Goal: Task Accomplishment & Management: Manage account settings

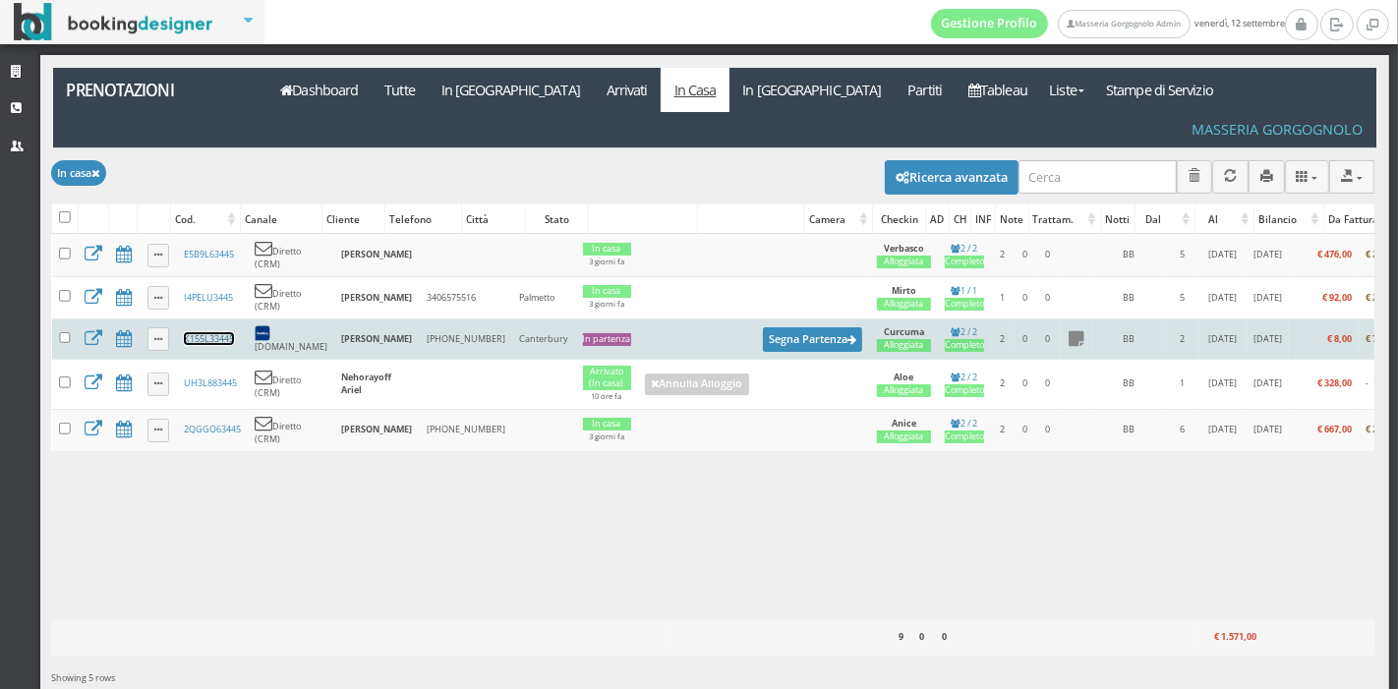
click at [202, 332] on link "K155L33445" at bounding box center [209, 338] width 50 height 13
click at [785, 327] on button "Segna Partenza" at bounding box center [813, 339] width 100 height 25
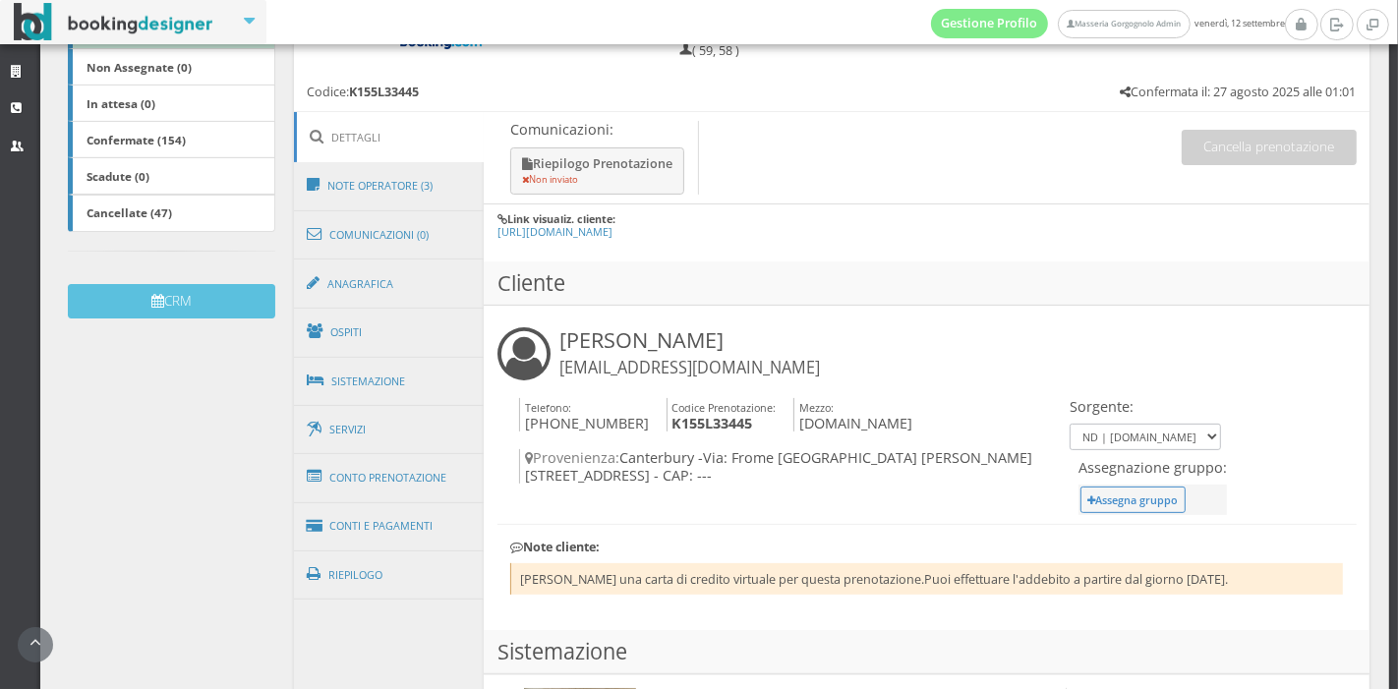
scroll to position [419, 0]
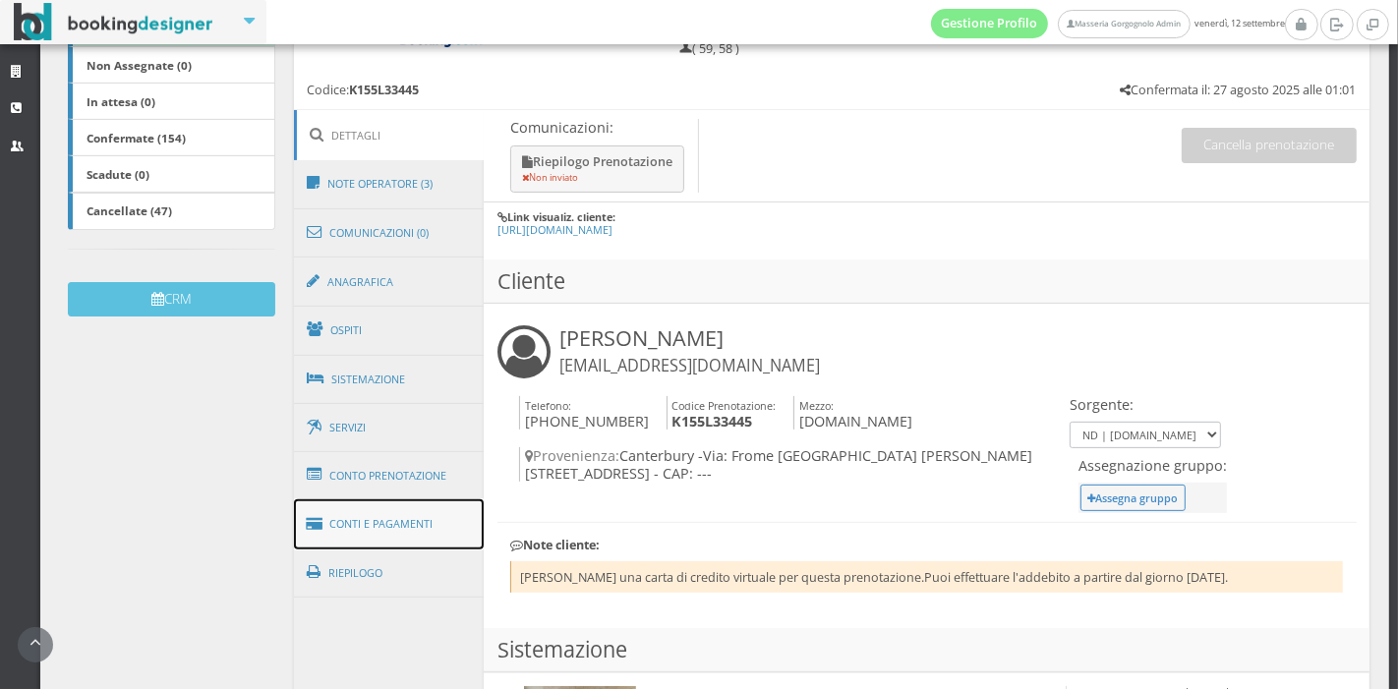
click at [429, 523] on link "Conti e Pagamenti" at bounding box center [389, 524] width 191 height 50
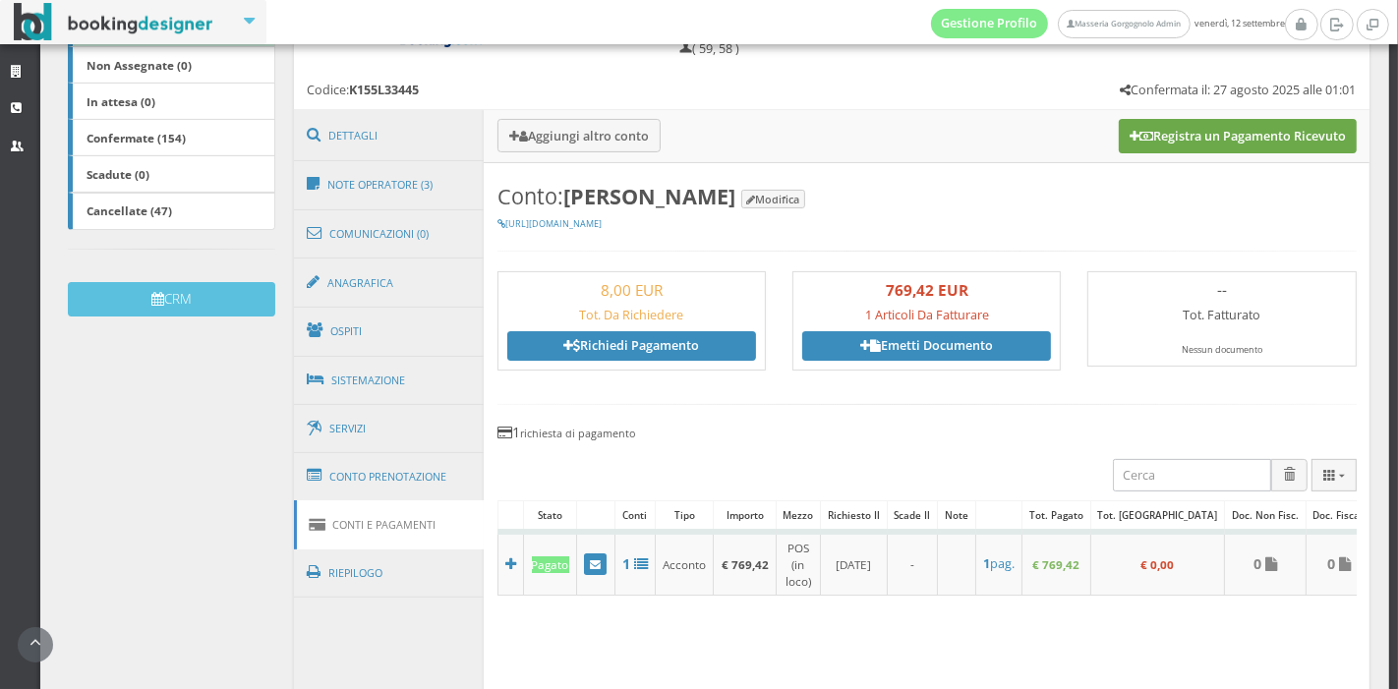
click at [1139, 139] on icon at bounding box center [1146, 137] width 14 height 13
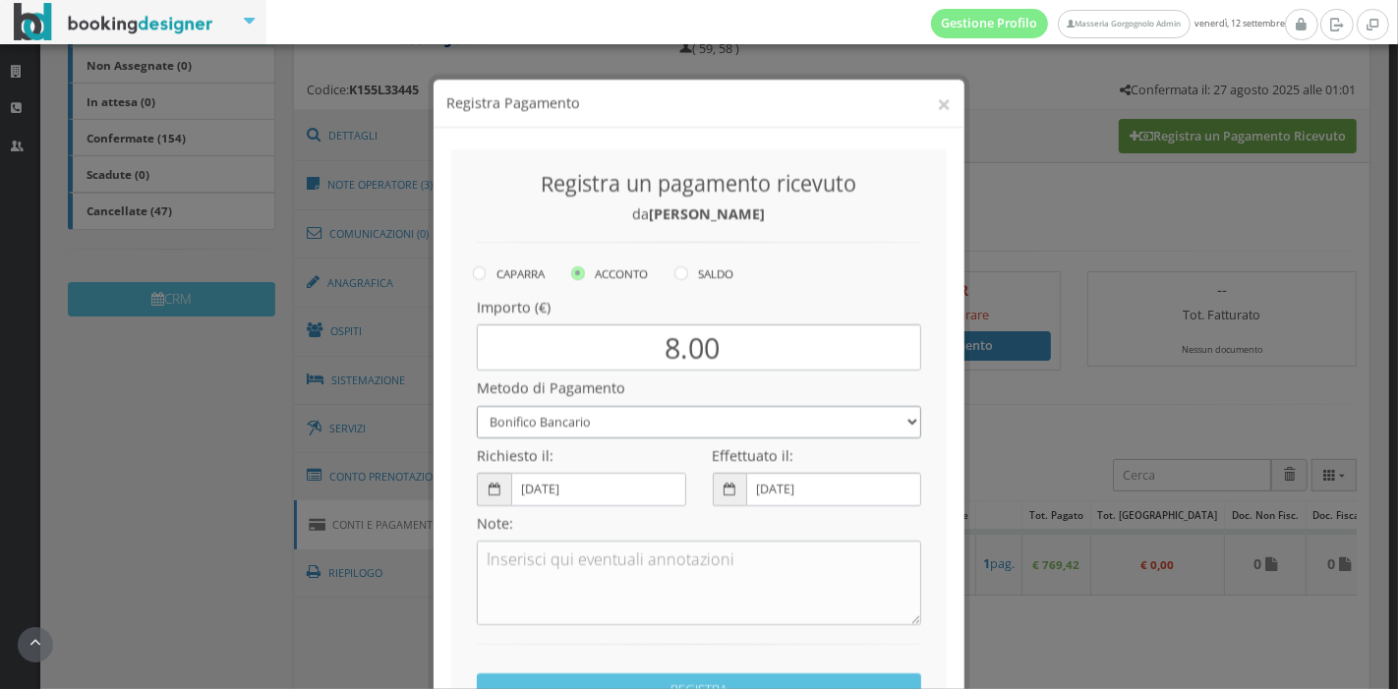
click at [610, 402] on select "Bonifico Bancario Carta di Credito Pay By Link Contanti Assegno Bancario Assegn…" at bounding box center [699, 404] width 444 height 32
select select
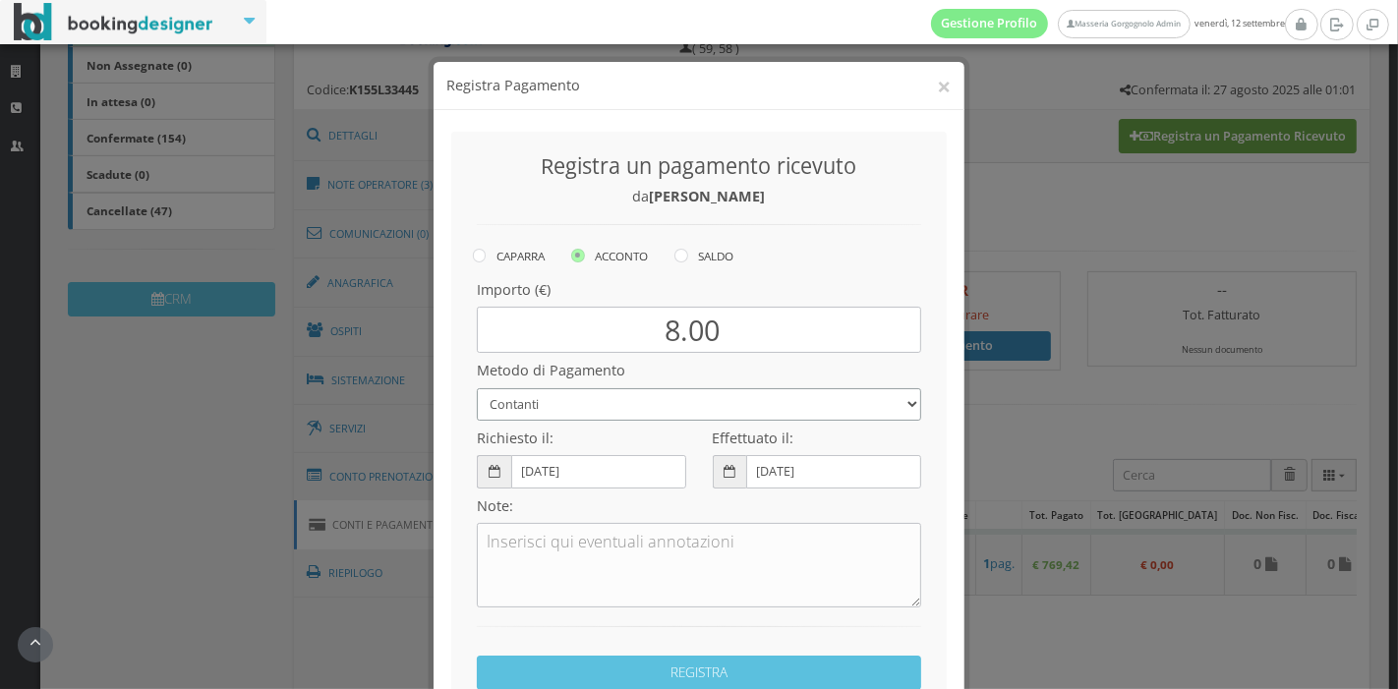
click at [477, 388] on select "Bonifico Bancario Carta di Credito Pay By Link Contanti Assegno Bancario Assegn…" at bounding box center [699, 404] width 444 height 32
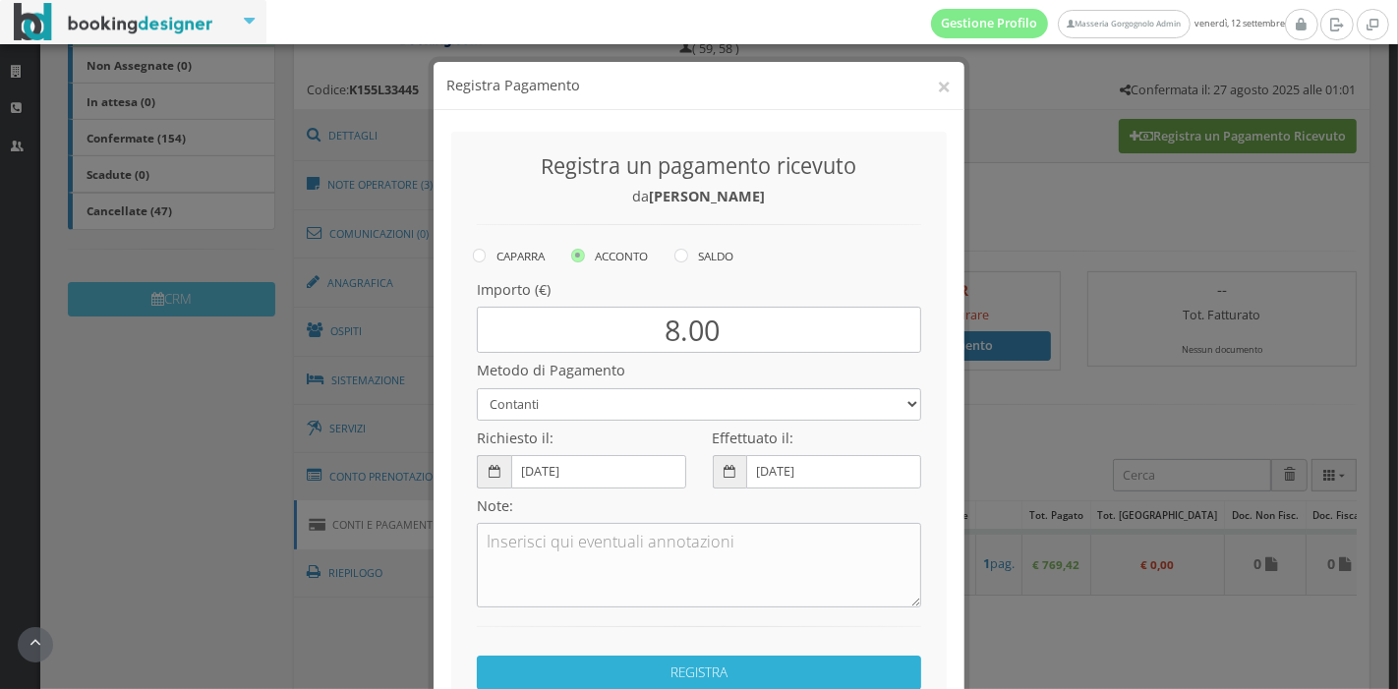
click at [653, 668] on button "REGISTRA" at bounding box center [699, 673] width 444 height 34
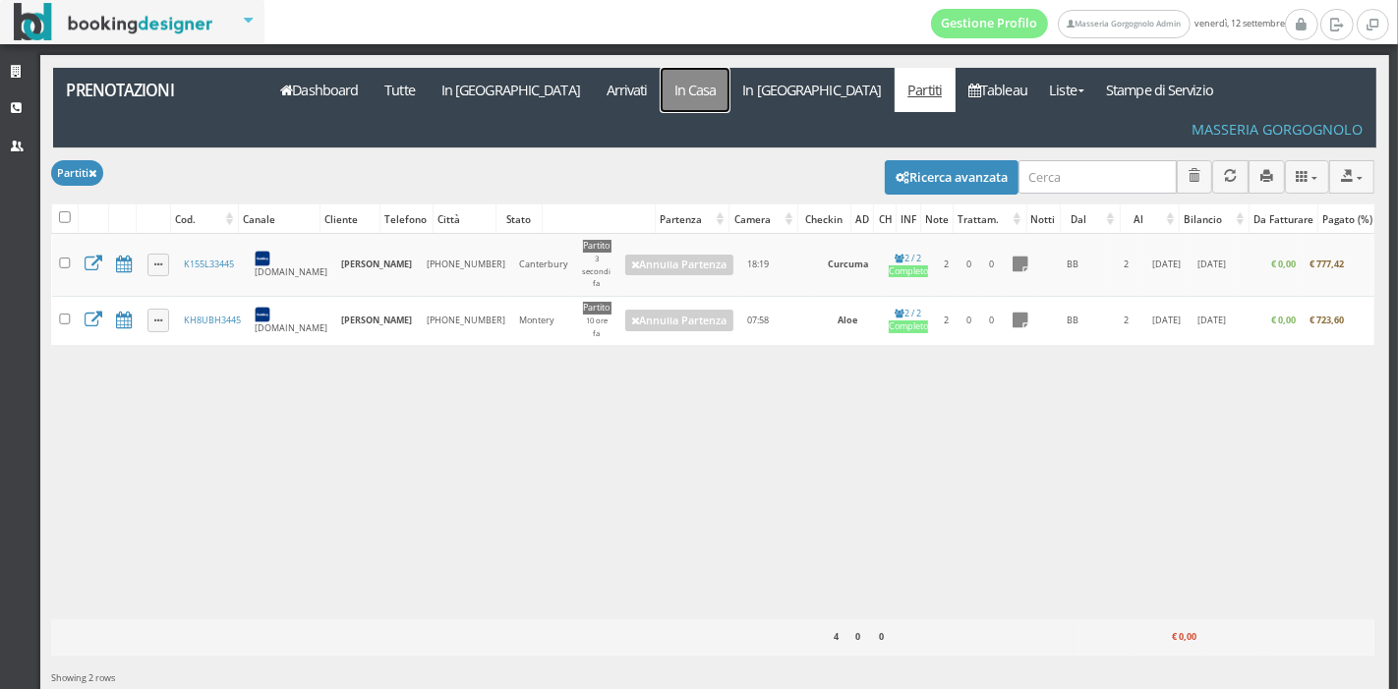
click at [661, 97] on link "In Casa" at bounding box center [695, 90] width 69 height 44
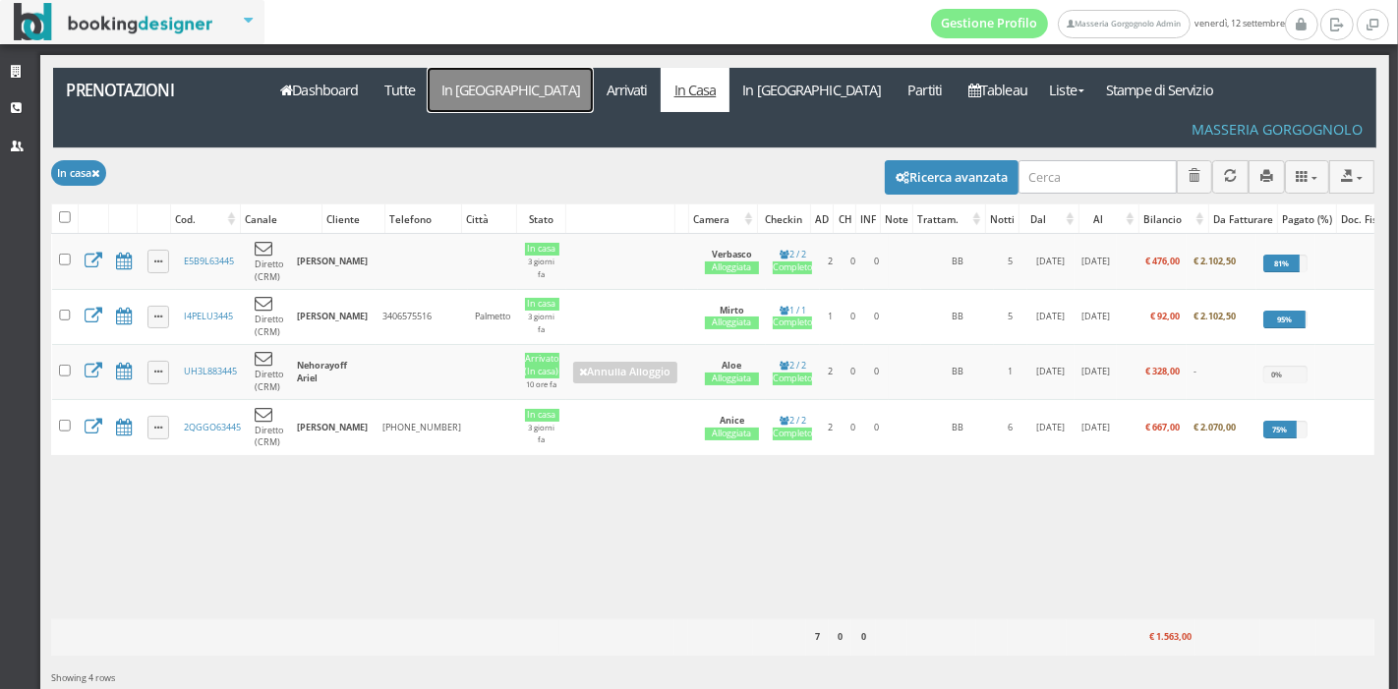
click at [467, 74] on link "In [GEOGRAPHIC_DATA]" at bounding box center [510, 90] width 165 height 44
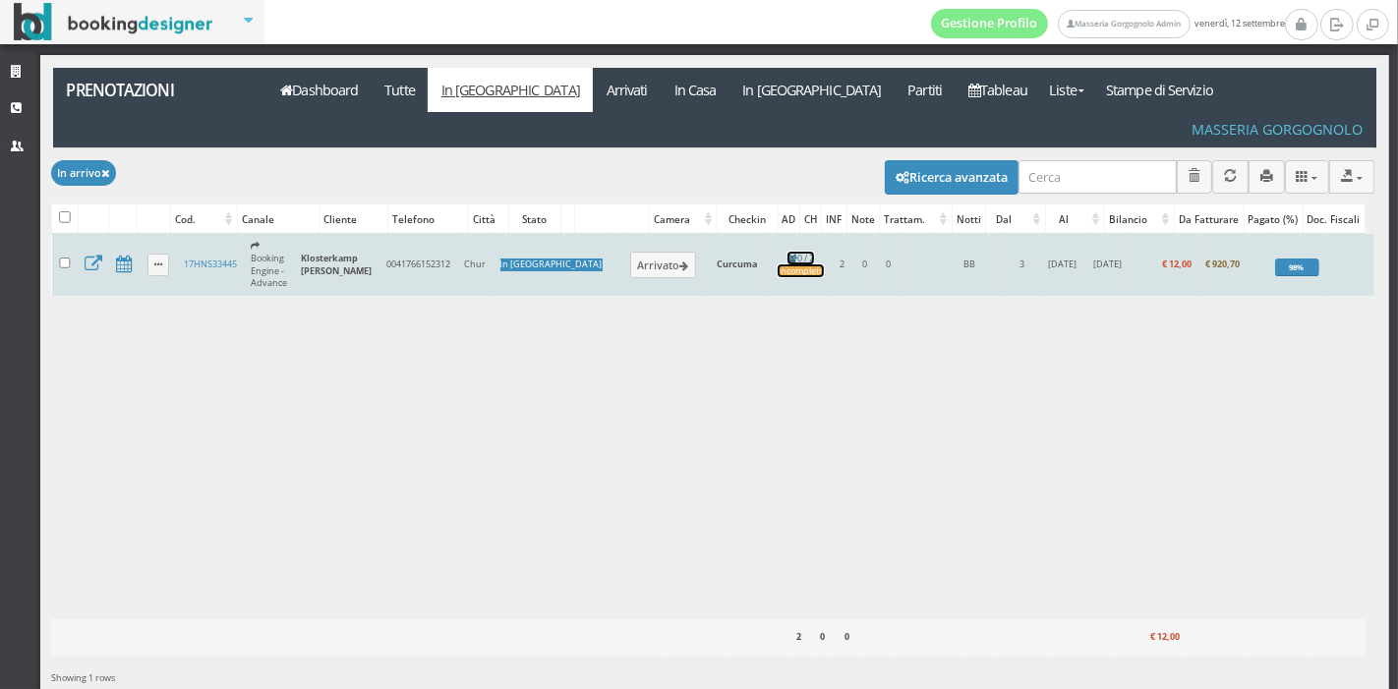
click at [778, 265] on div "Incompleto" at bounding box center [801, 271] width 46 height 13
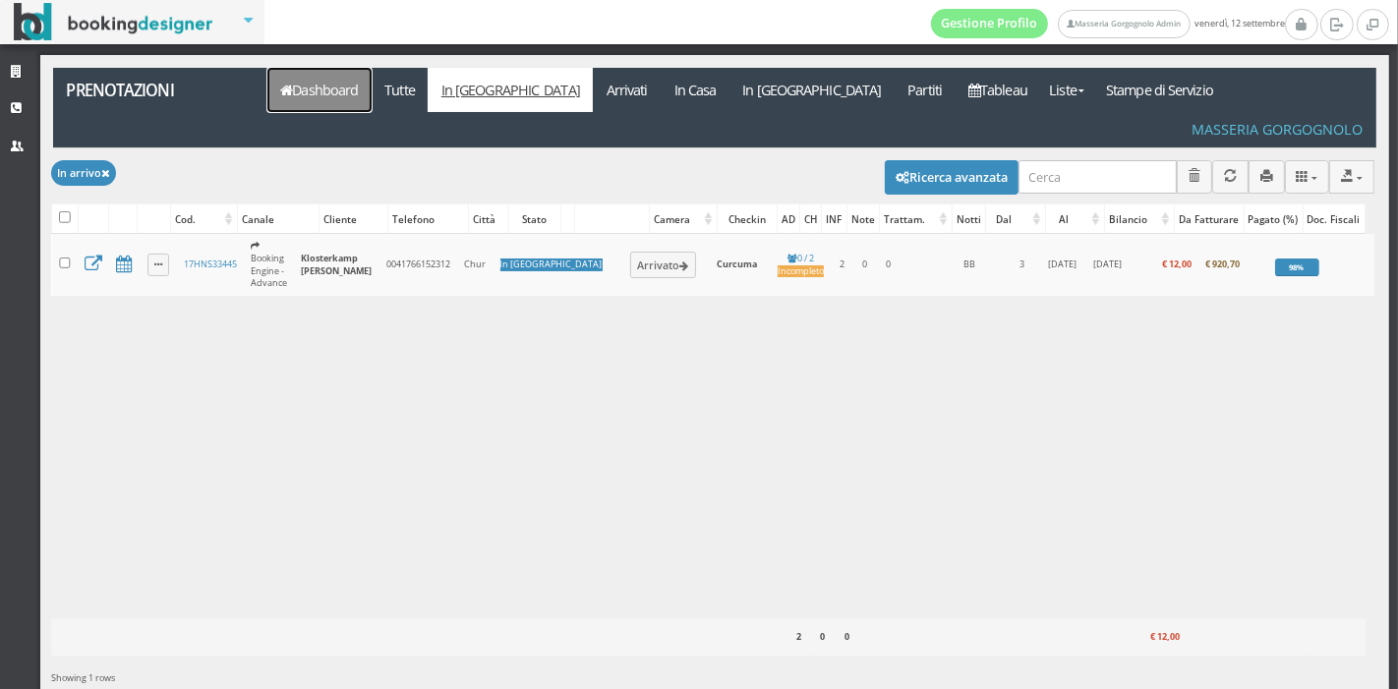
click at [336, 94] on link "Dashboard" at bounding box center [319, 90] width 104 height 44
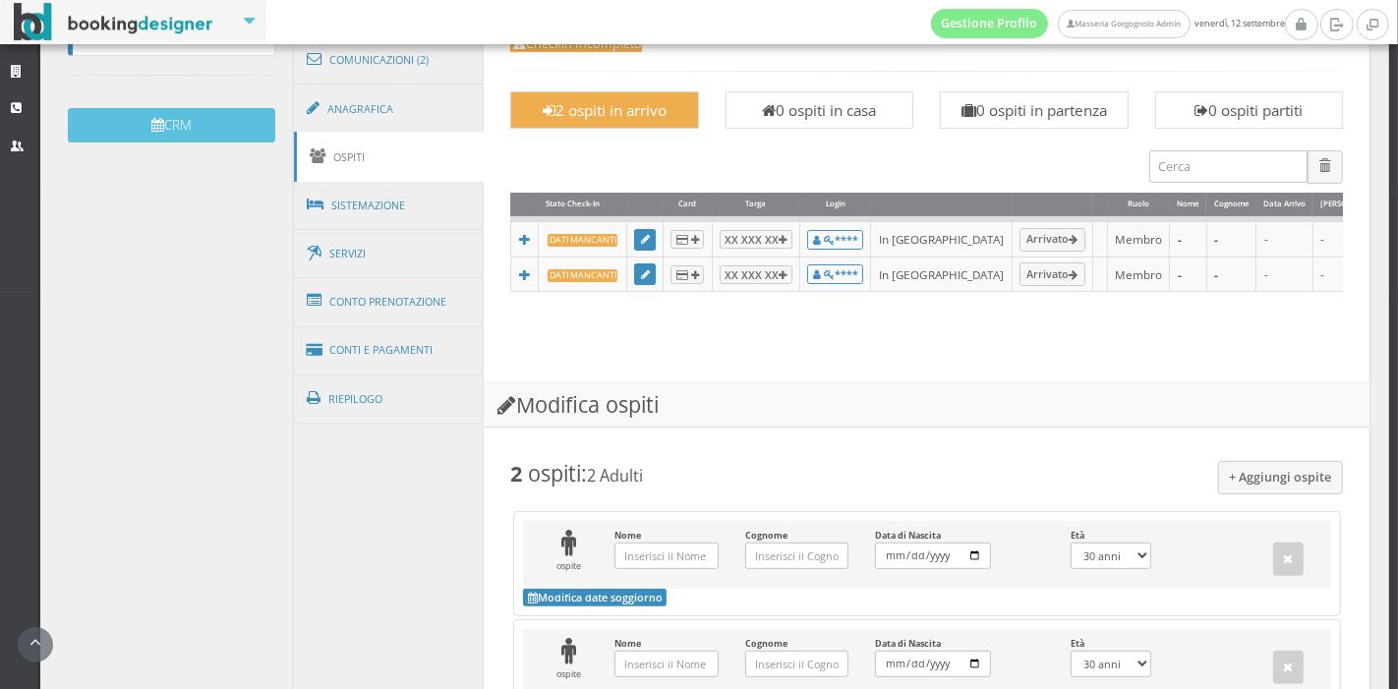
scroll to position [612, 0]
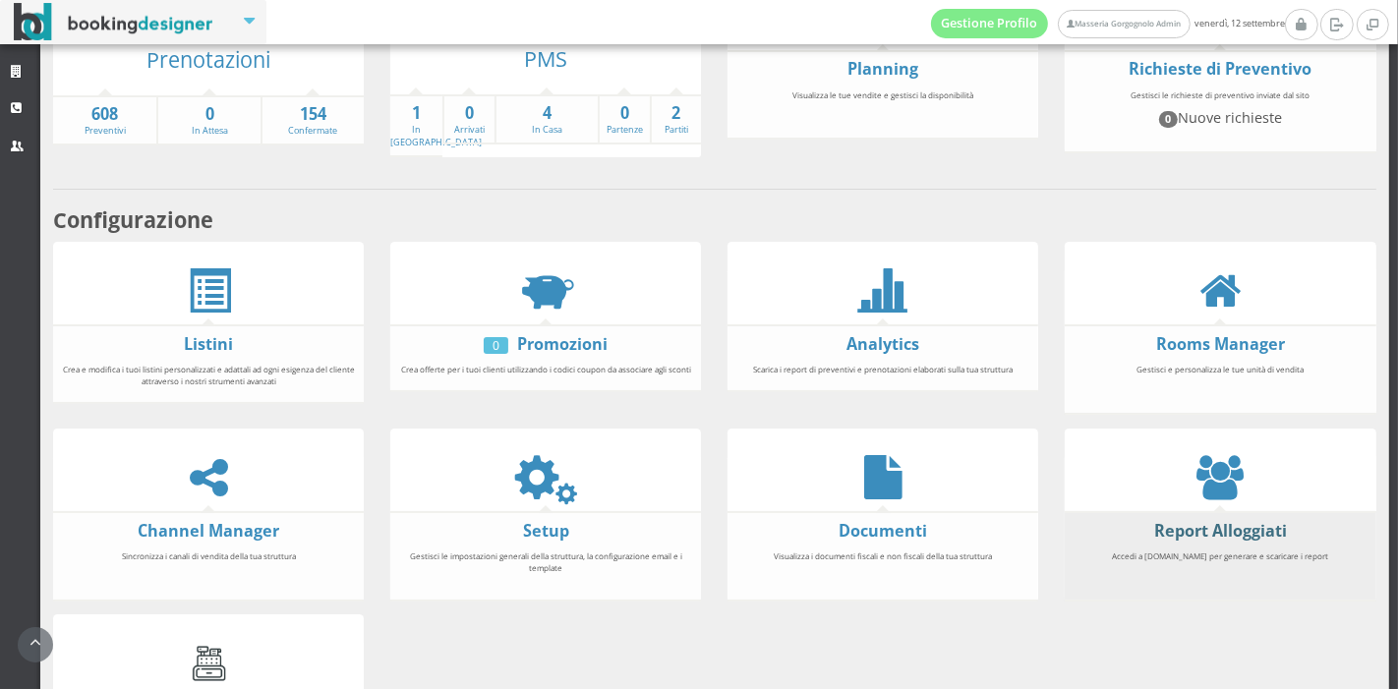
scroll to position [204, 0]
click at [1181, 526] on link "Report Alloggiati" at bounding box center [1220, 530] width 133 height 22
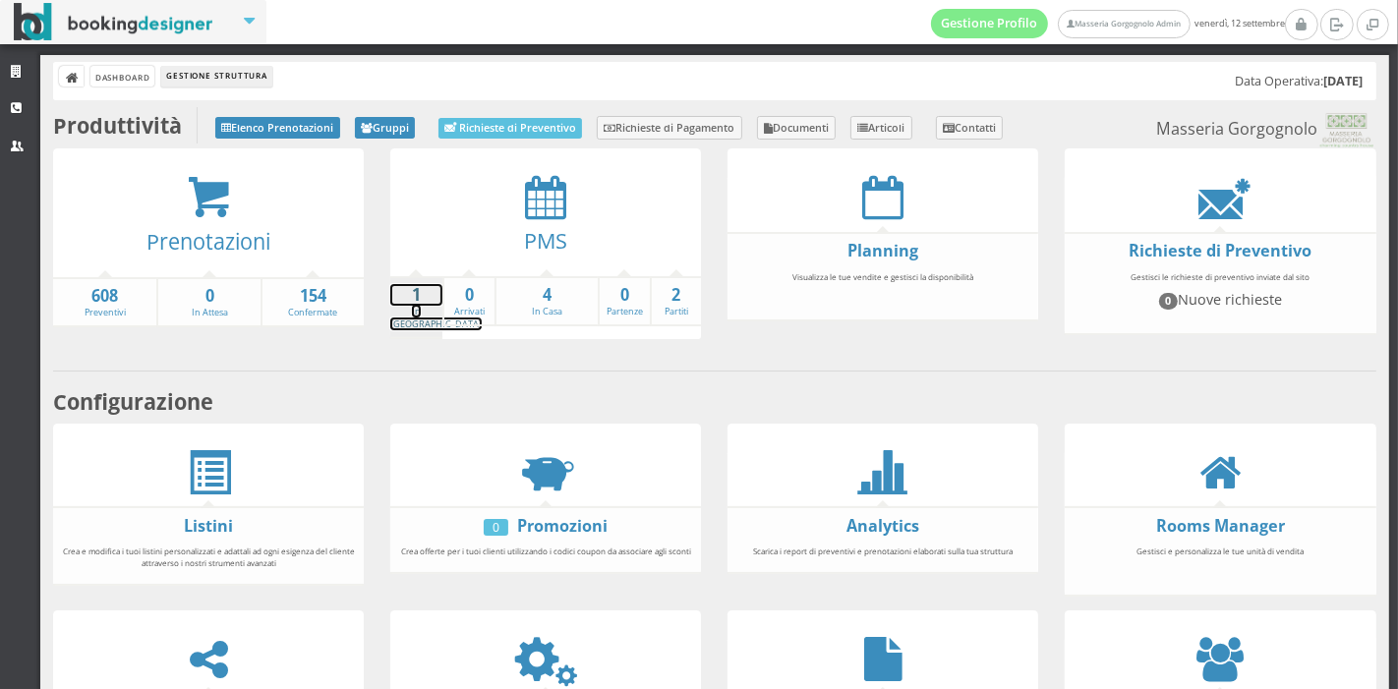
click at [407, 303] on strong "1" at bounding box center [416, 295] width 52 height 23
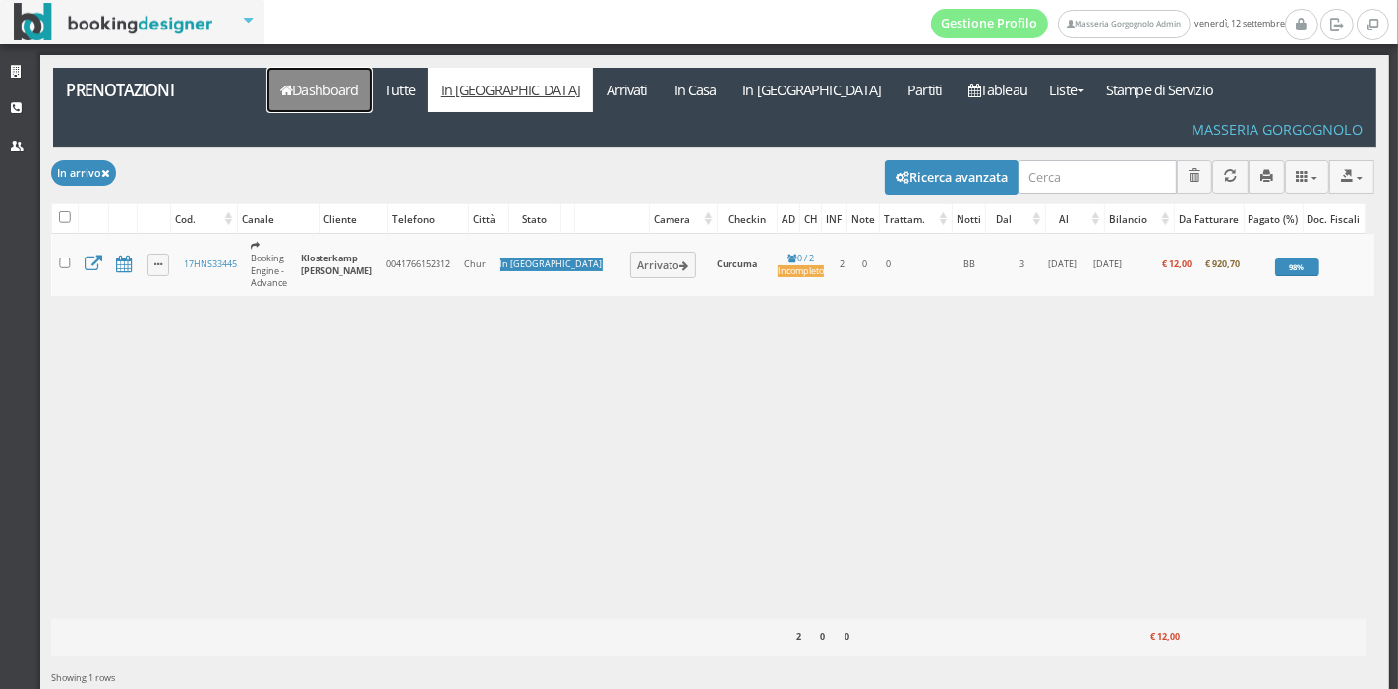
click at [345, 74] on link "Dashboard" at bounding box center [319, 90] width 104 height 44
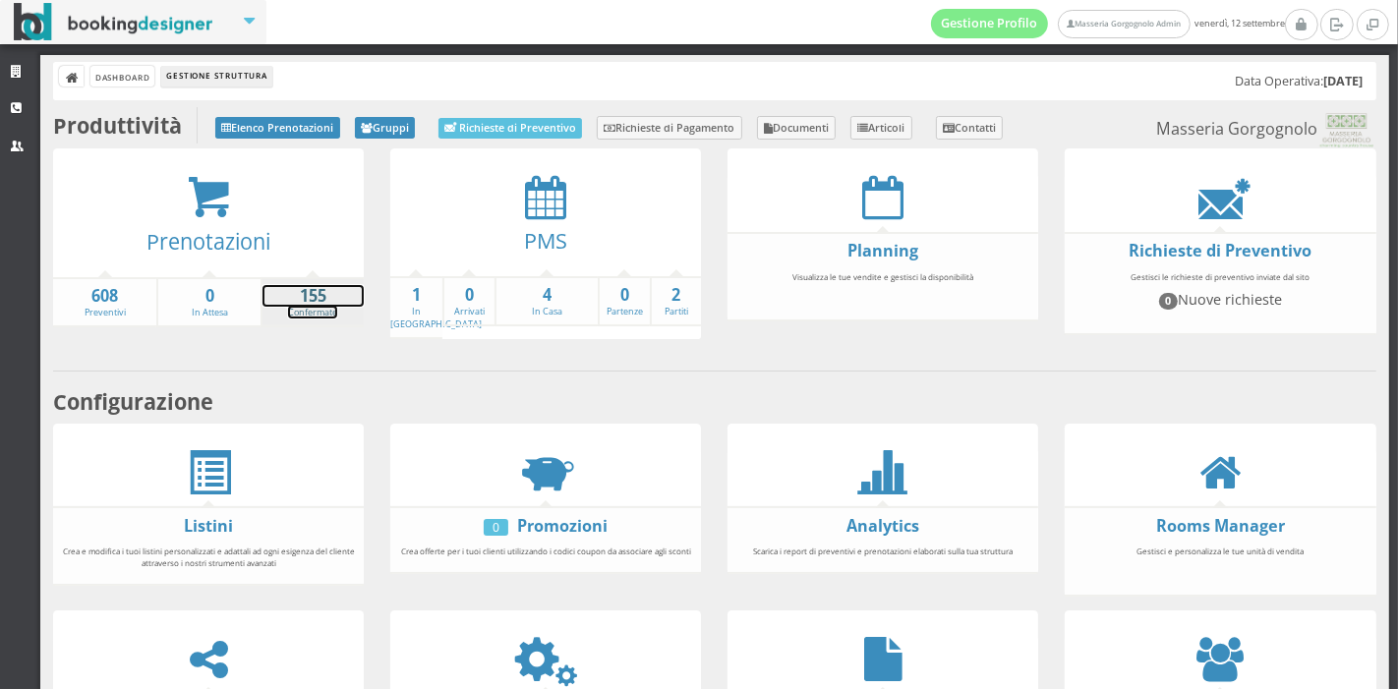
click at [295, 302] on strong "155" at bounding box center [312, 296] width 101 height 23
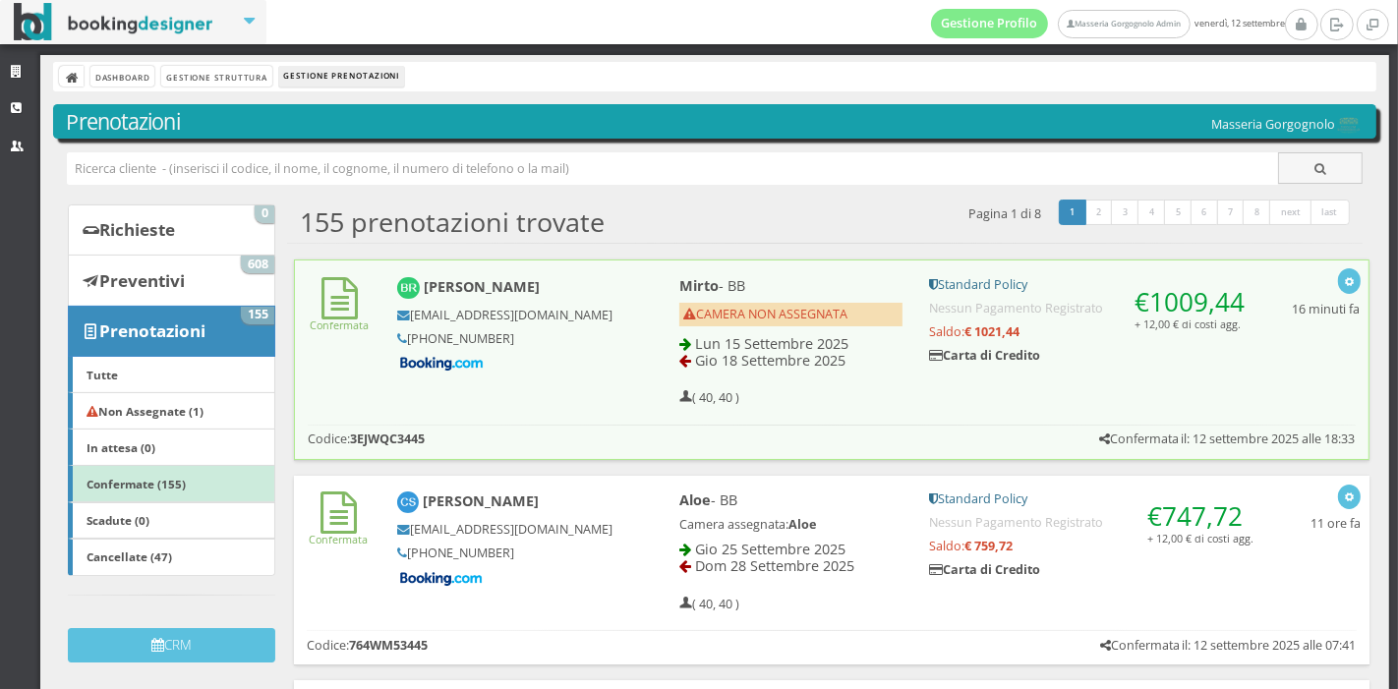
click at [580, 414] on div "Confermata [PERSON_NAME] [EMAIL_ADDRESS][DOMAIN_NAME] [PHONE_NUMBER] [PERSON_NA…" at bounding box center [832, 337] width 1074 height 153
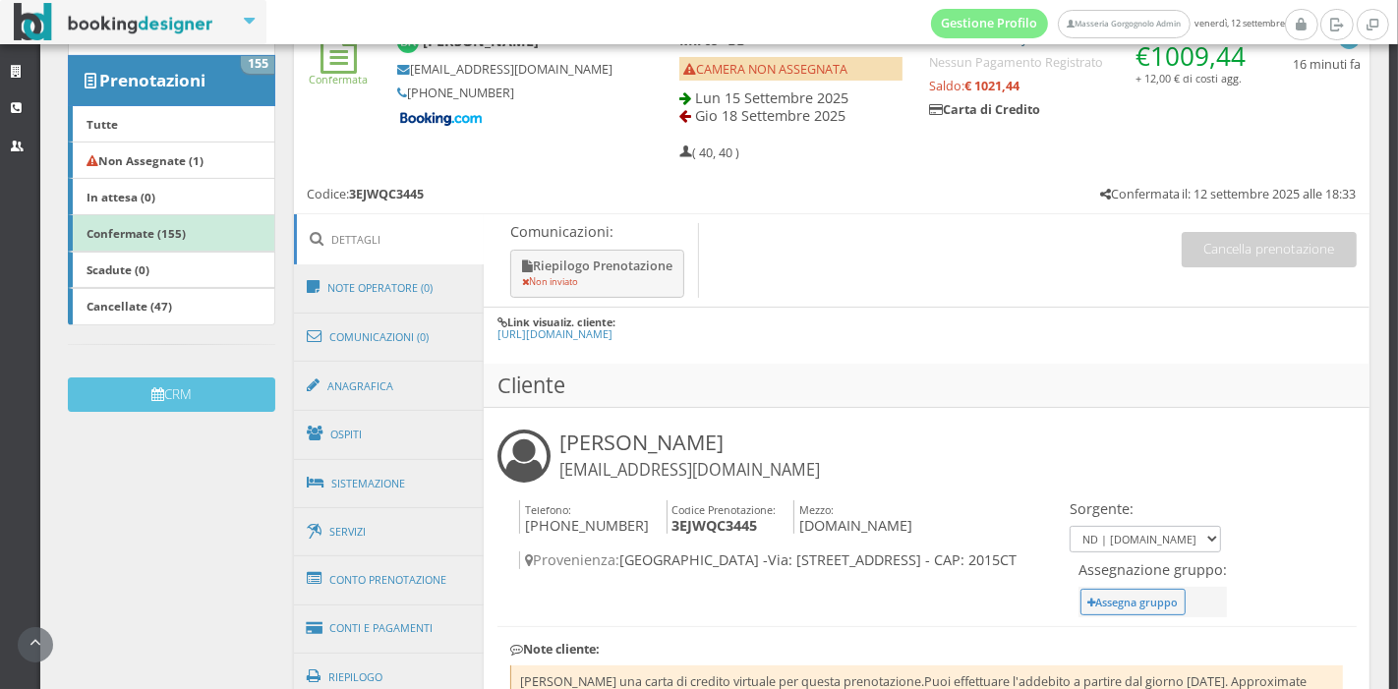
scroll to position [303, 0]
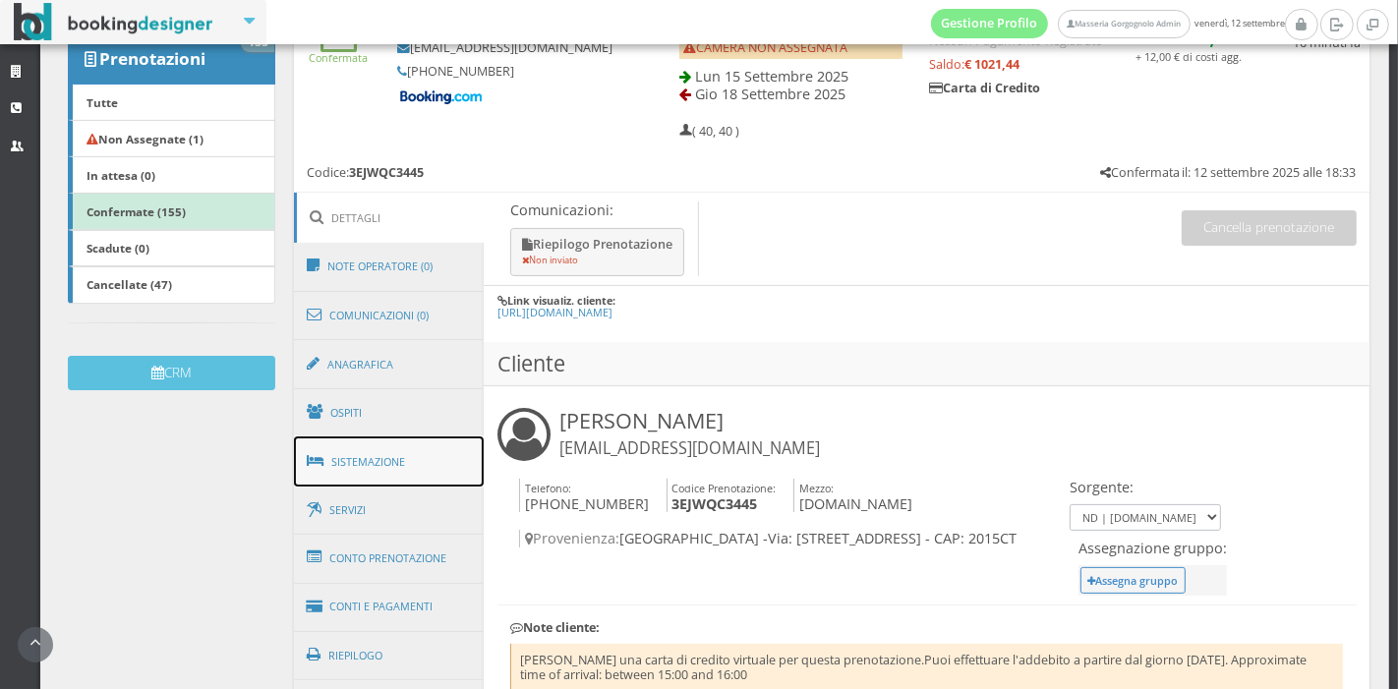
click at [374, 476] on link "Sistemazione" at bounding box center [389, 461] width 191 height 51
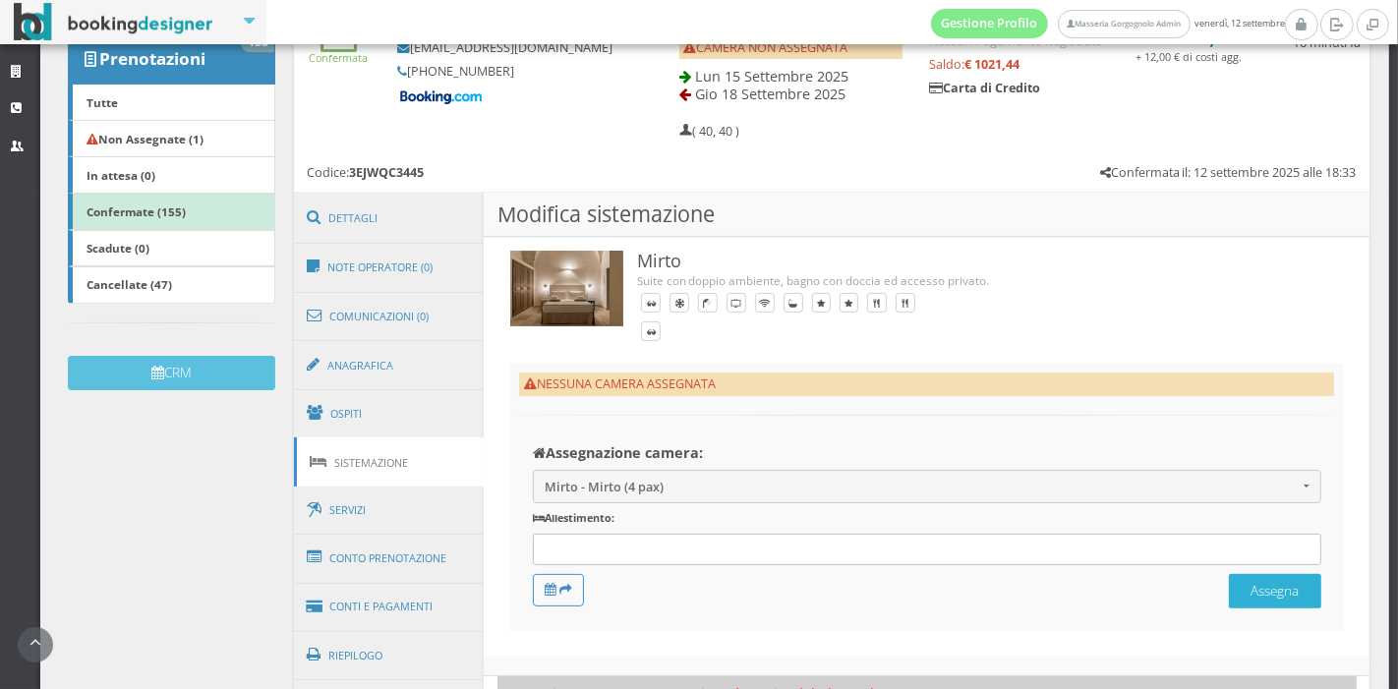
click at [1229, 582] on button "Assegna" at bounding box center [1275, 591] width 92 height 34
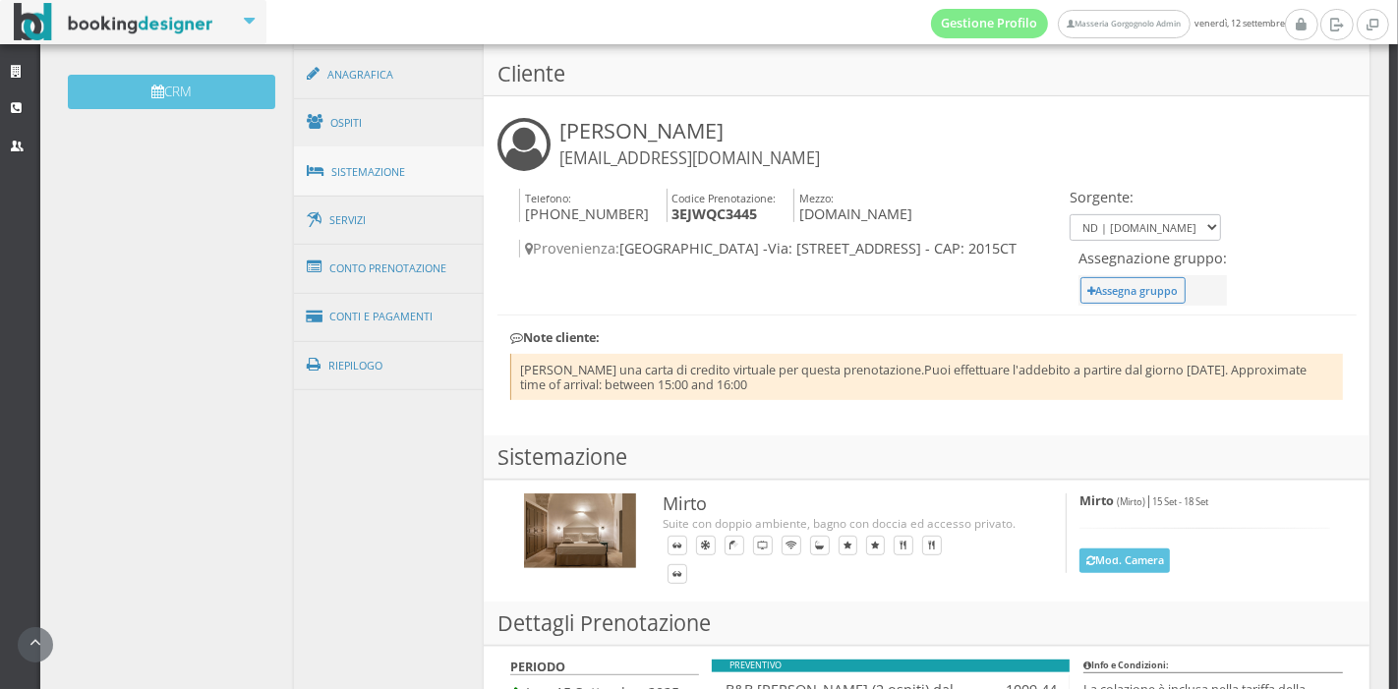
scroll to position [676, 0]
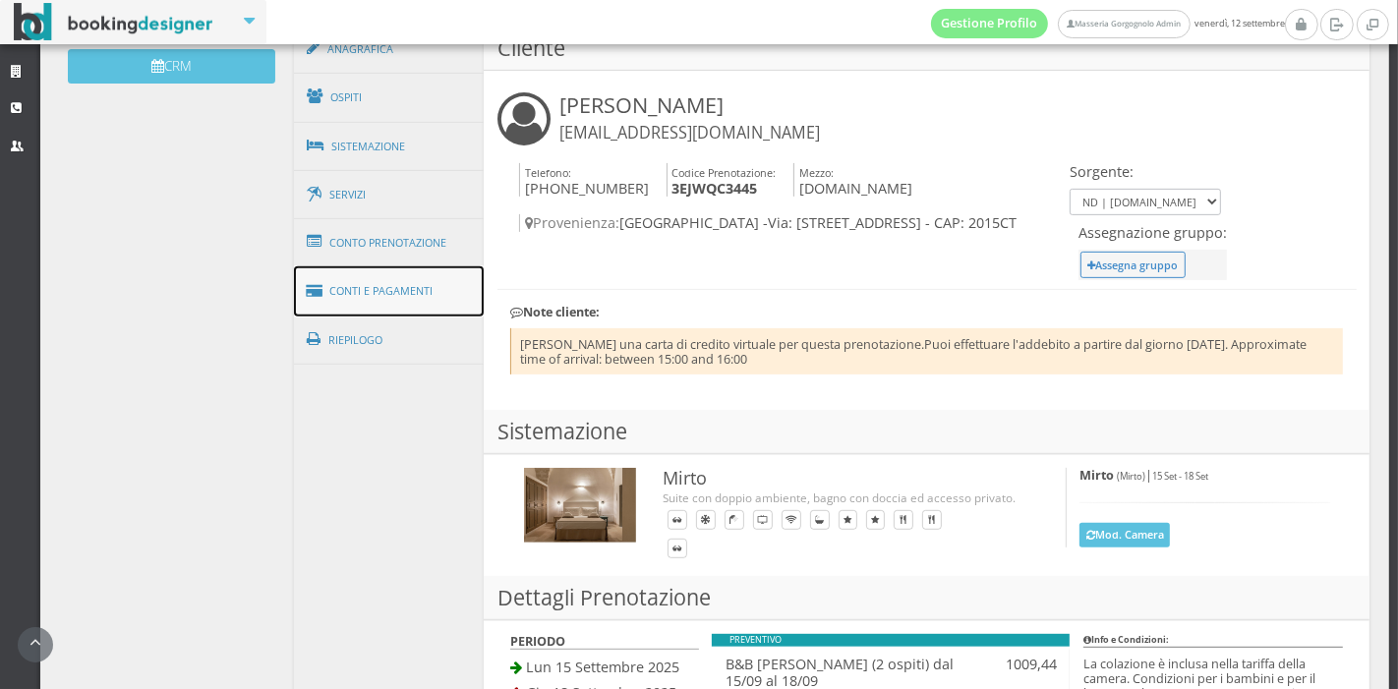
click at [400, 280] on link "Conti e Pagamenti" at bounding box center [389, 291] width 191 height 50
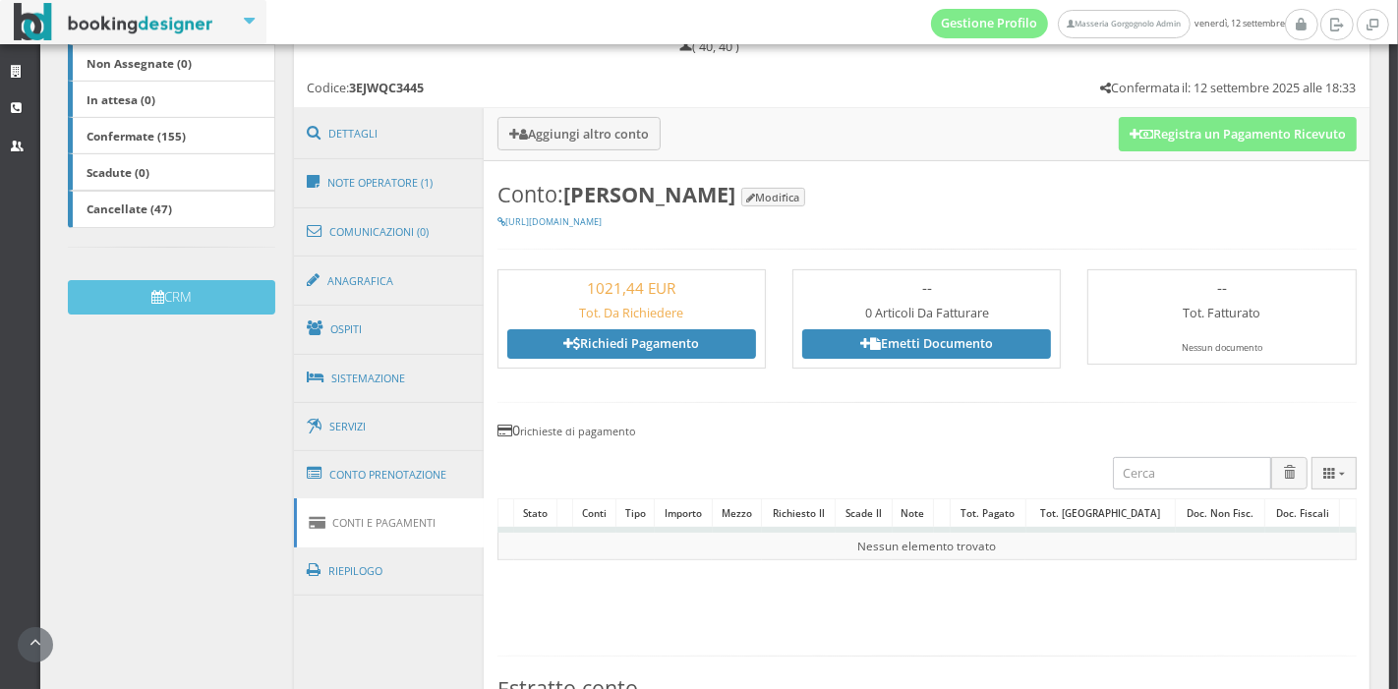
scroll to position [432, 0]
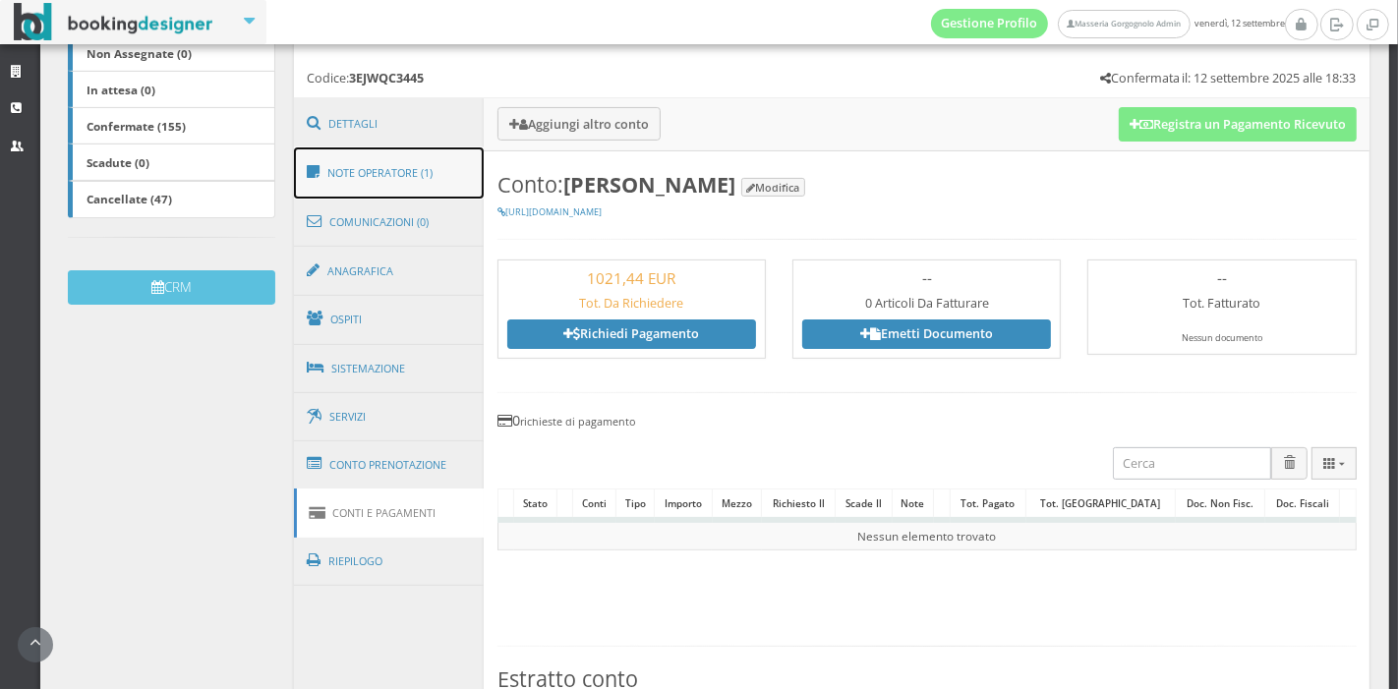
click at [378, 184] on link "Note Operatore (1)" at bounding box center [389, 172] width 191 height 51
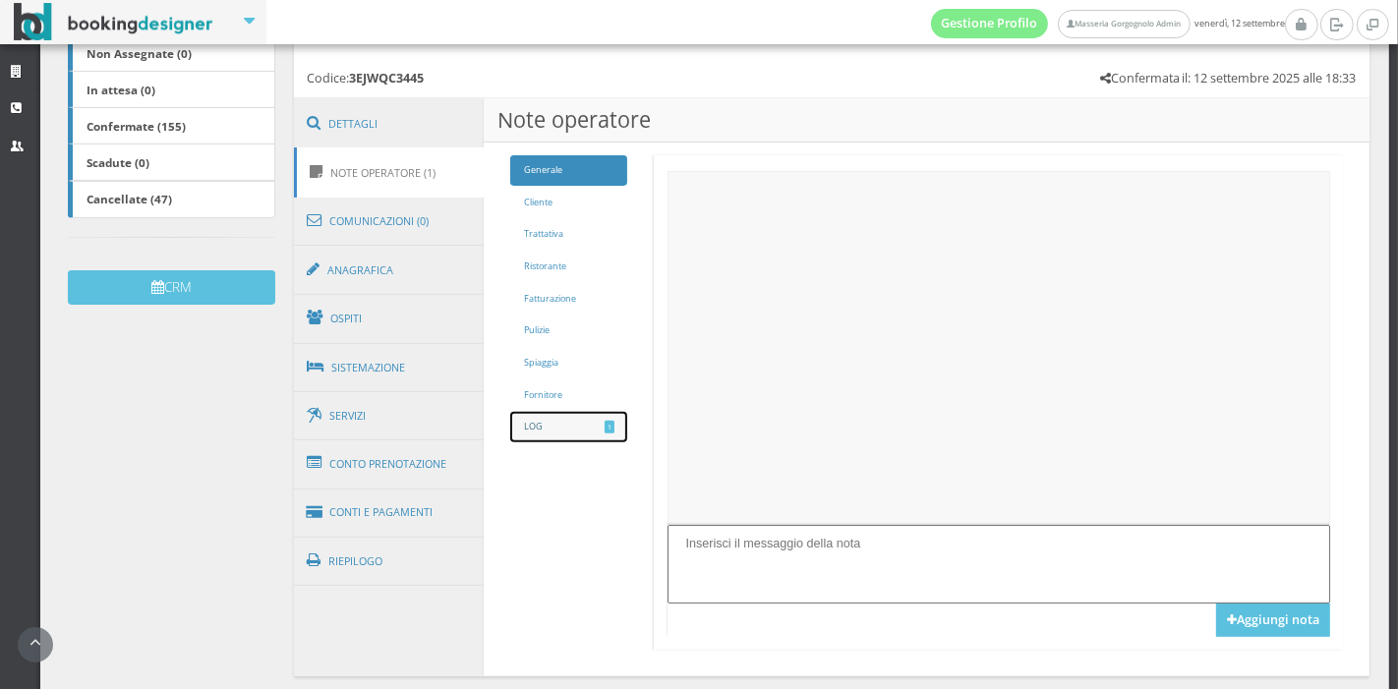
click at [545, 431] on link "LOG 1" at bounding box center [568, 427] width 117 height 30
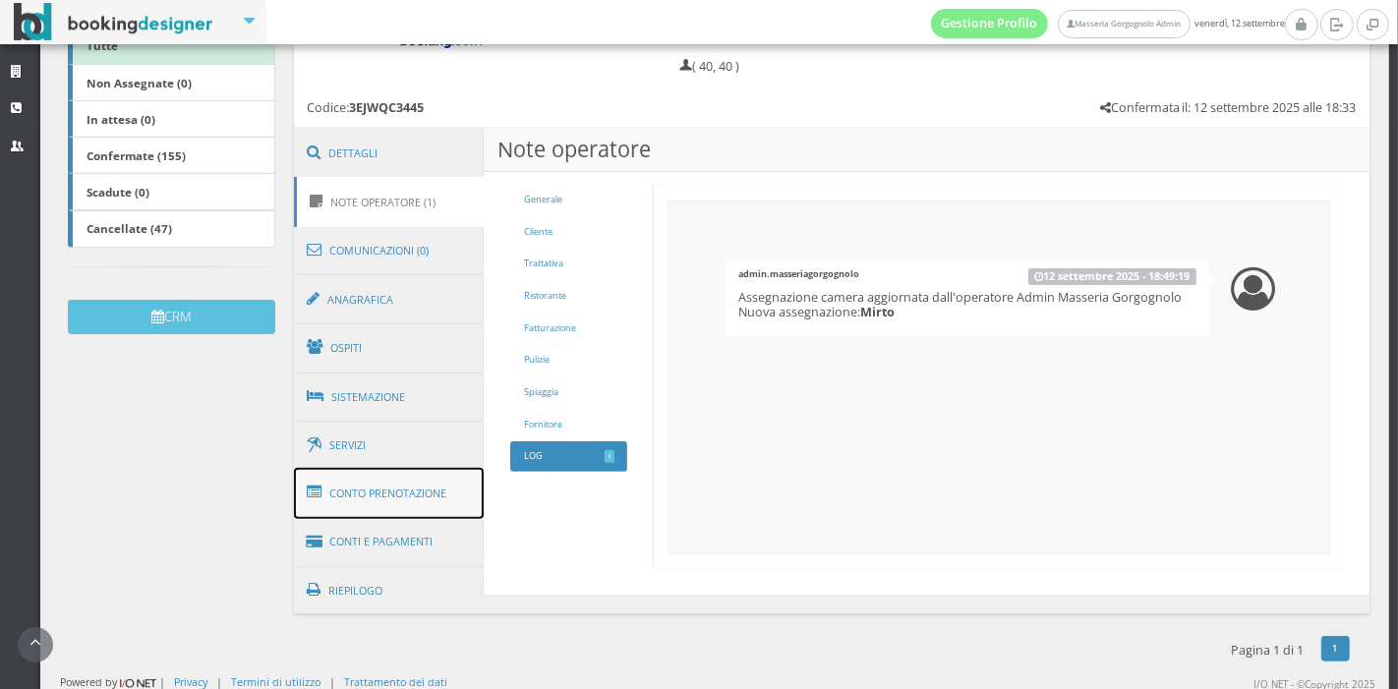
click at [404, 487] on link "Conto Prenotazione" at bounding box center [389, 493] width 191 height 51
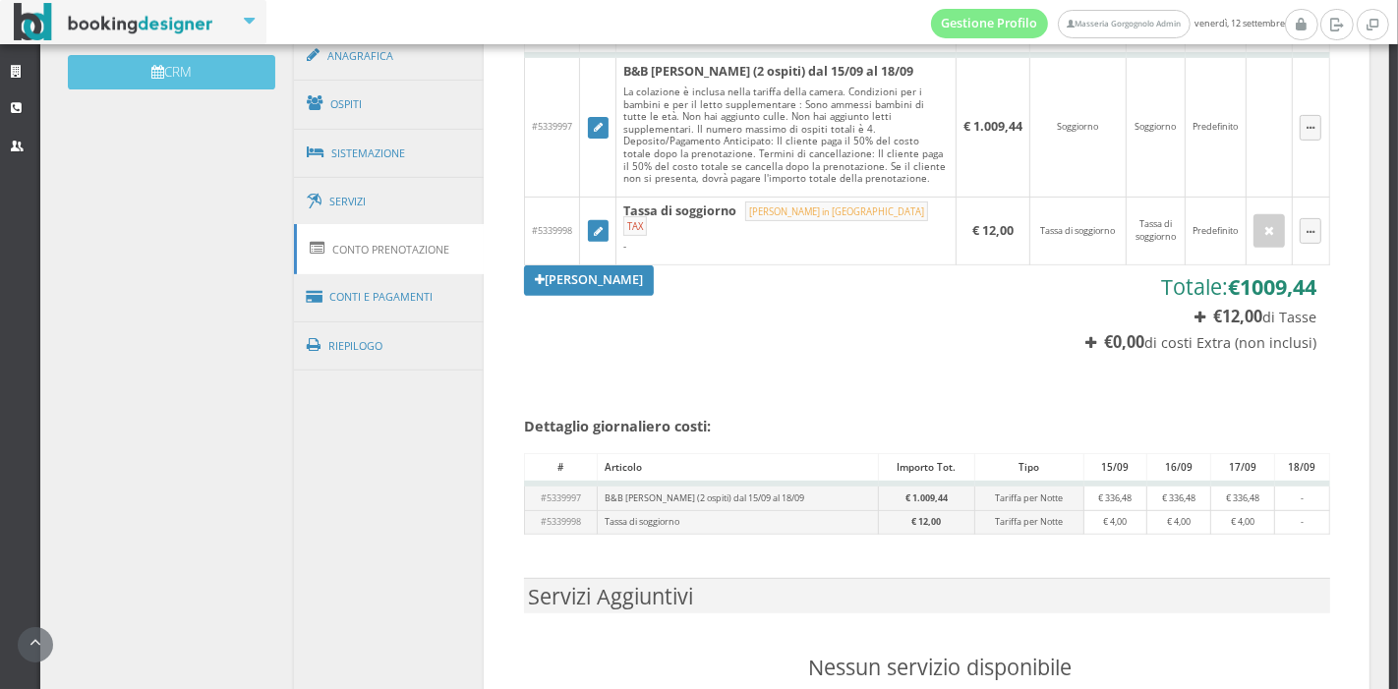
scroll to position [672, 0]
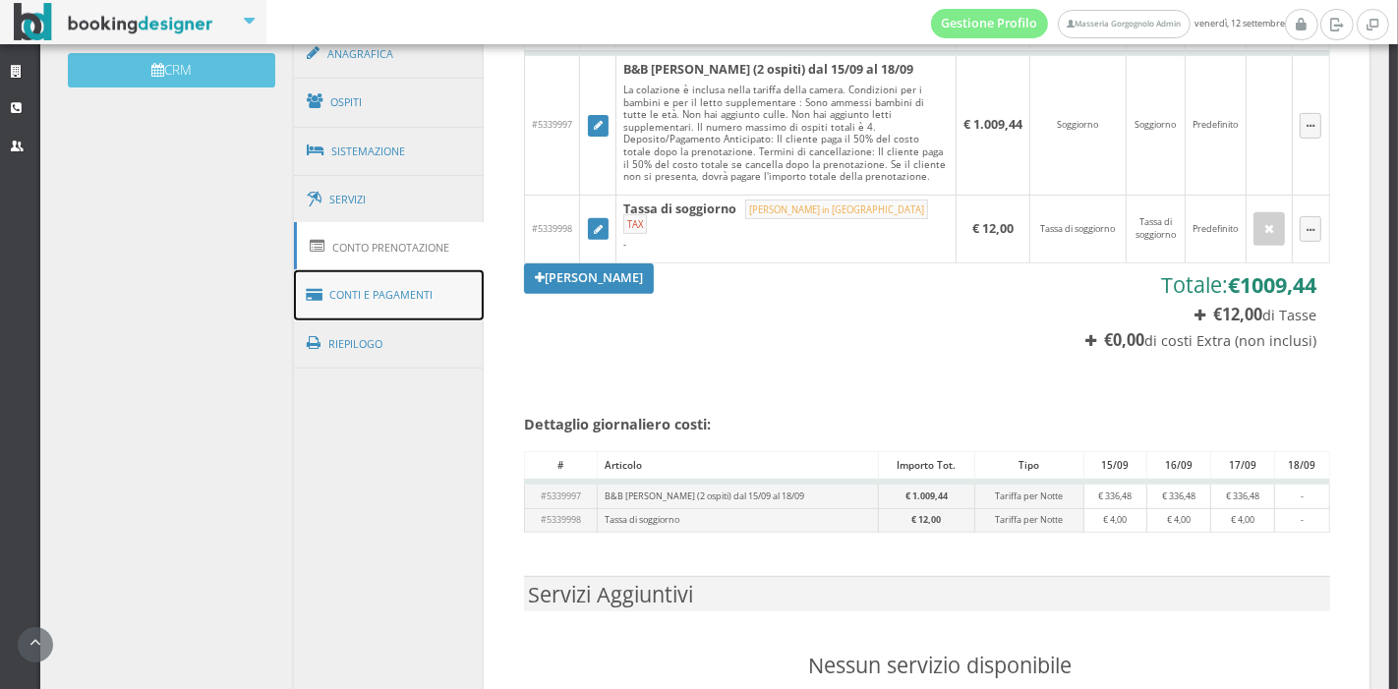
click at [418, 297] on link "Conti e Pagamenti" at bounding box center [389, 295] width 191 height 50
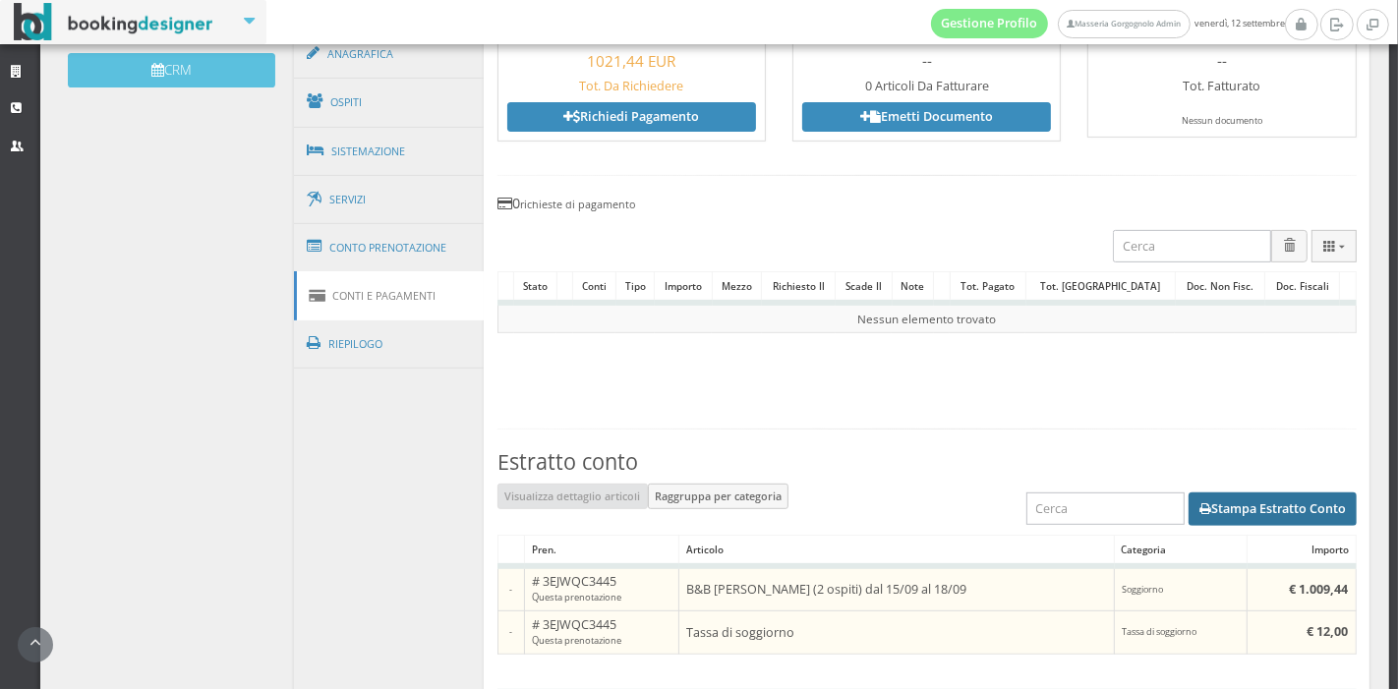
click at [1226, 514] on button "Stampa Estratto Conto" at bounding box center [1273, 509] width 168 height 33
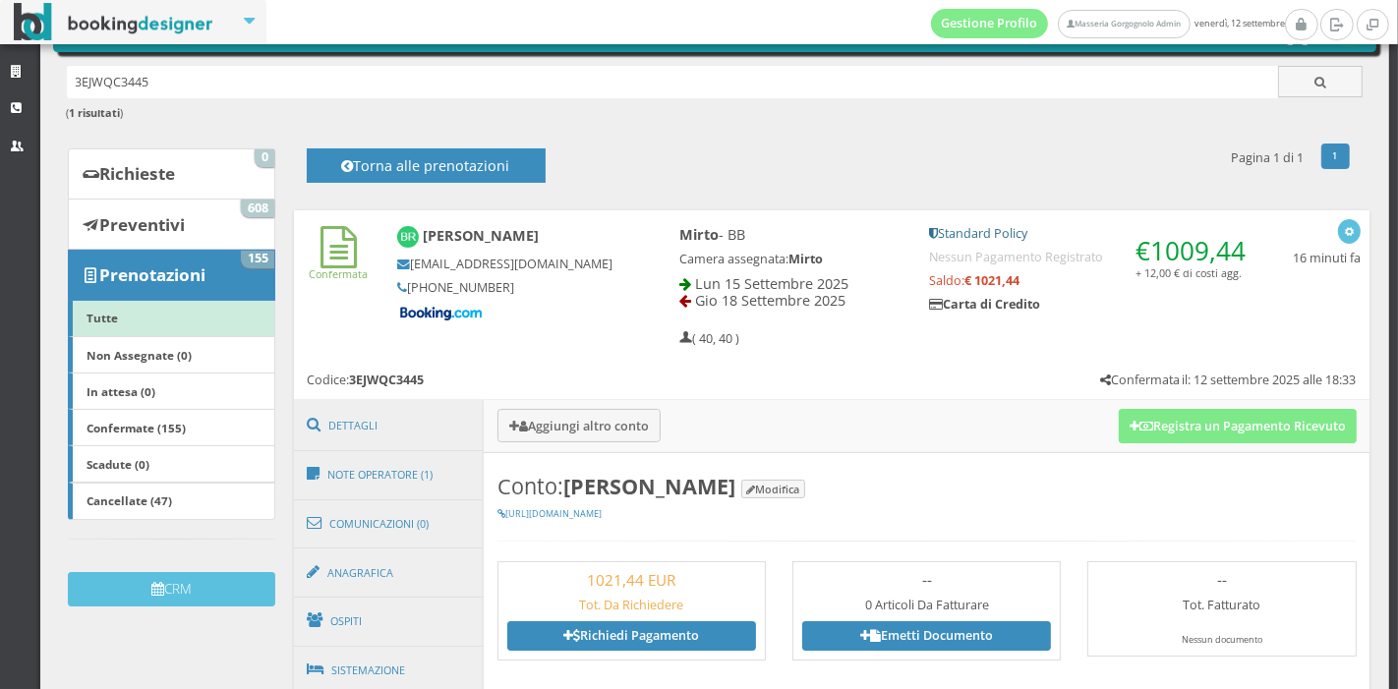
scroll to position [95, 0]
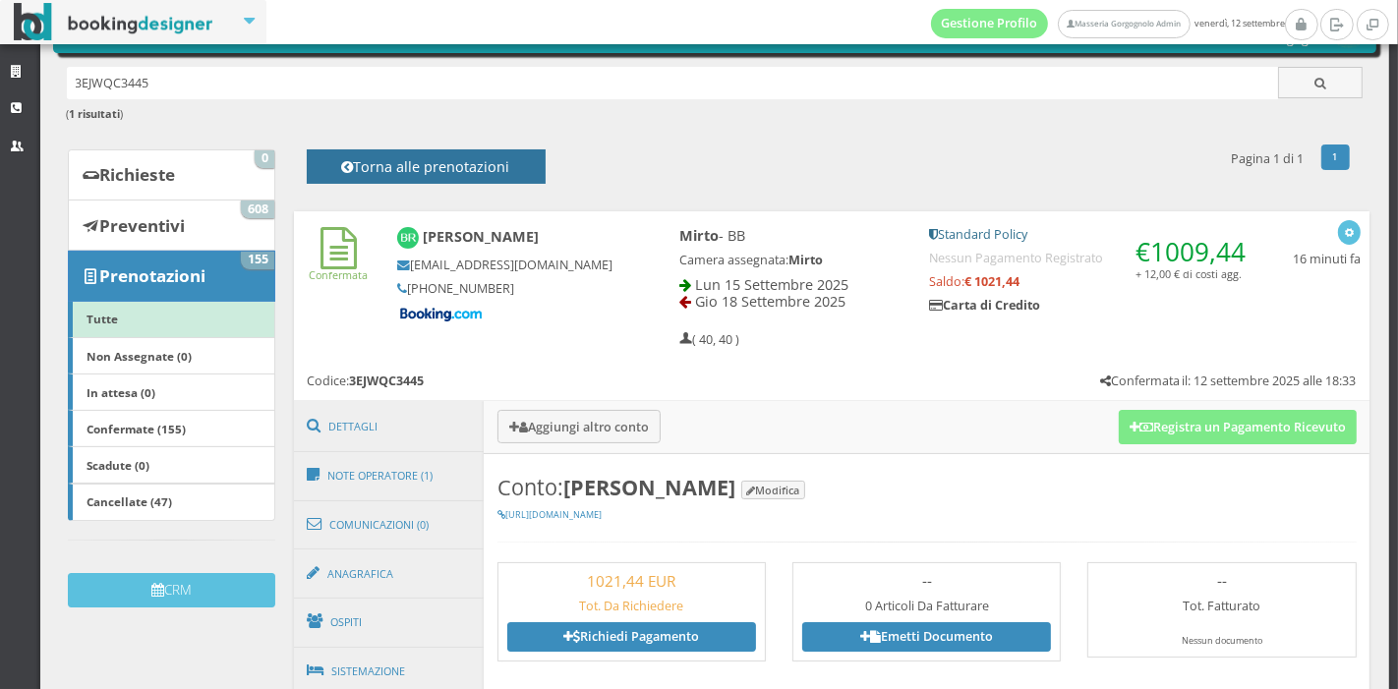
click at [368, 164] on h4 "Torna alle prenotazioni" at bounding box center [425, 173] width 195 height 30
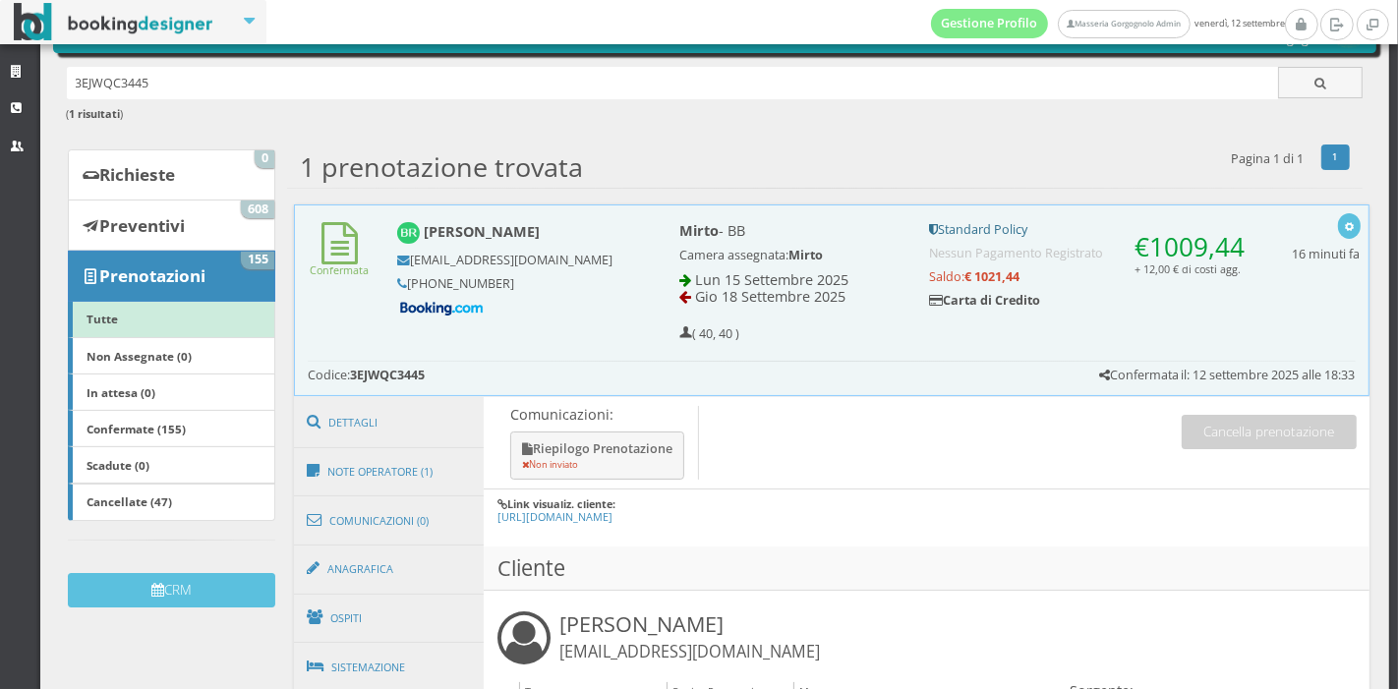
scroll to position [28, 0]
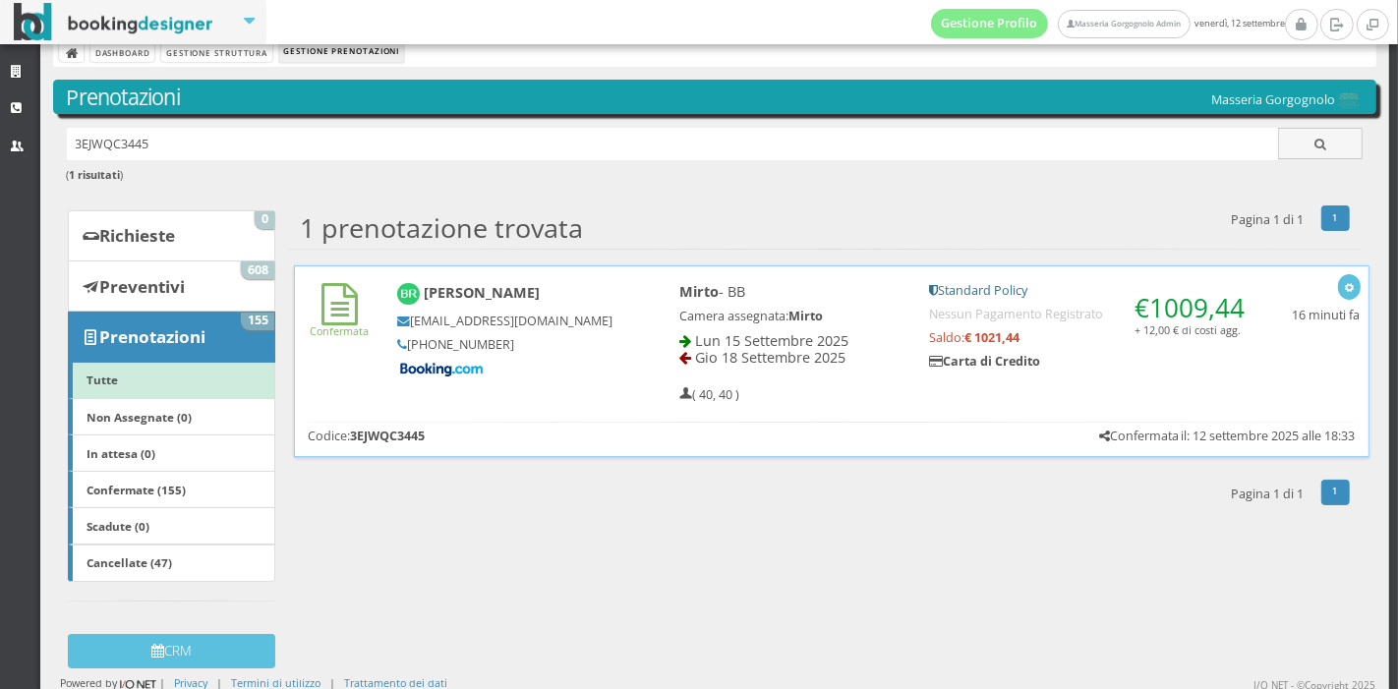
click at [551, 374] on h5 at bounding box center [504, 370] width 215 height 18
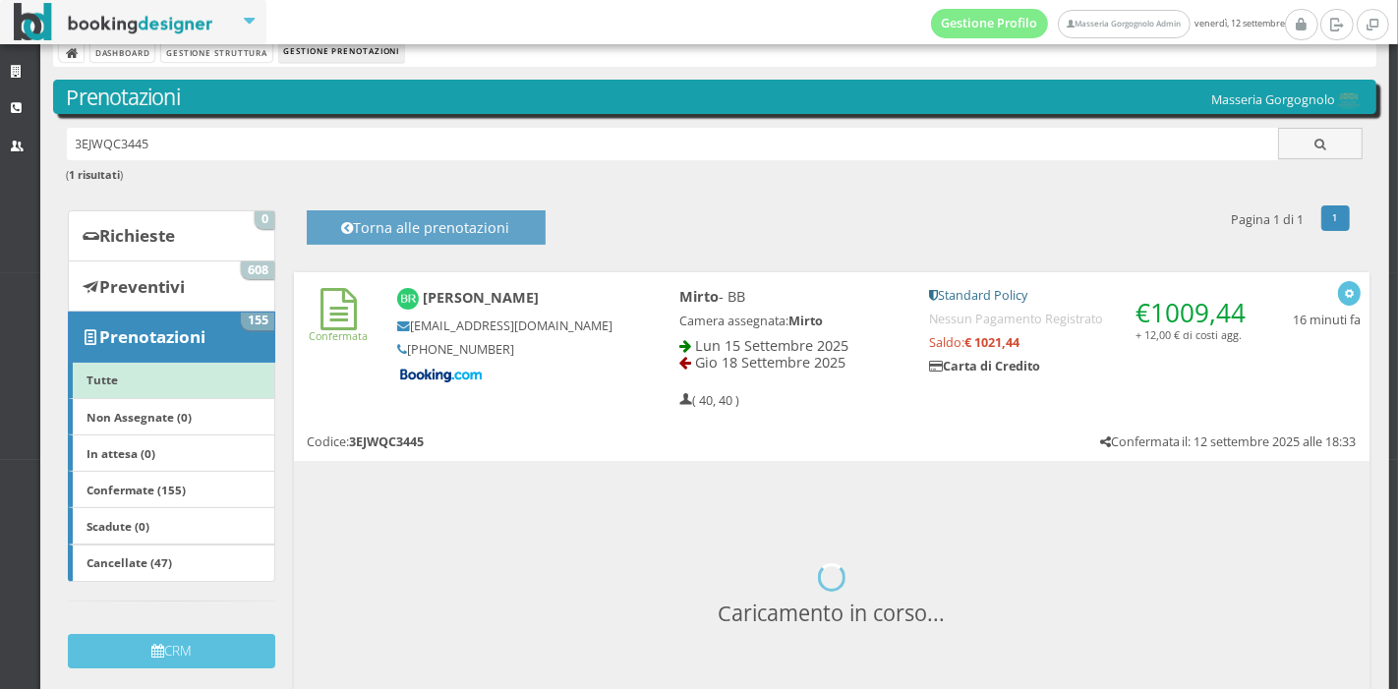
scroll to position [95, 0]
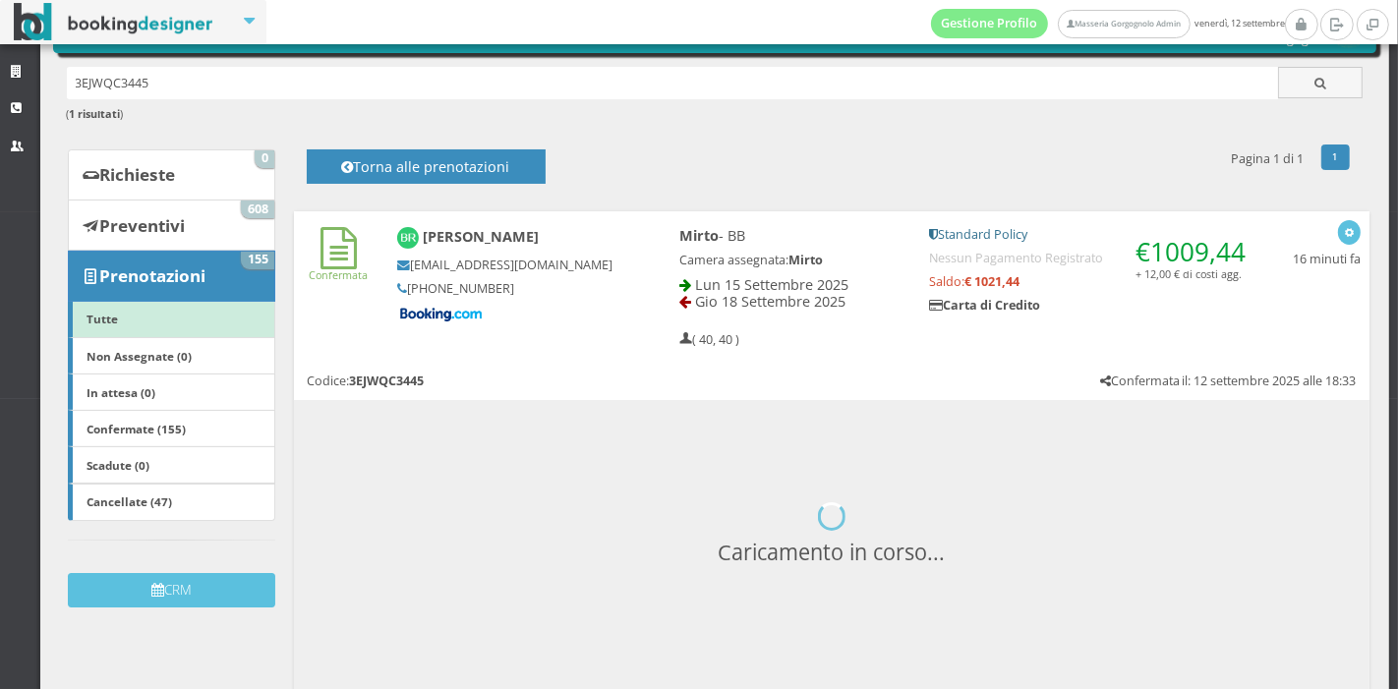
click at [548, 351] on div "Confermata Ben Rogmans brogma.702978@guest.booking.com +31 6 16533538 Mirto - B…" at bounding box center [832, 283] width 1076 height 145
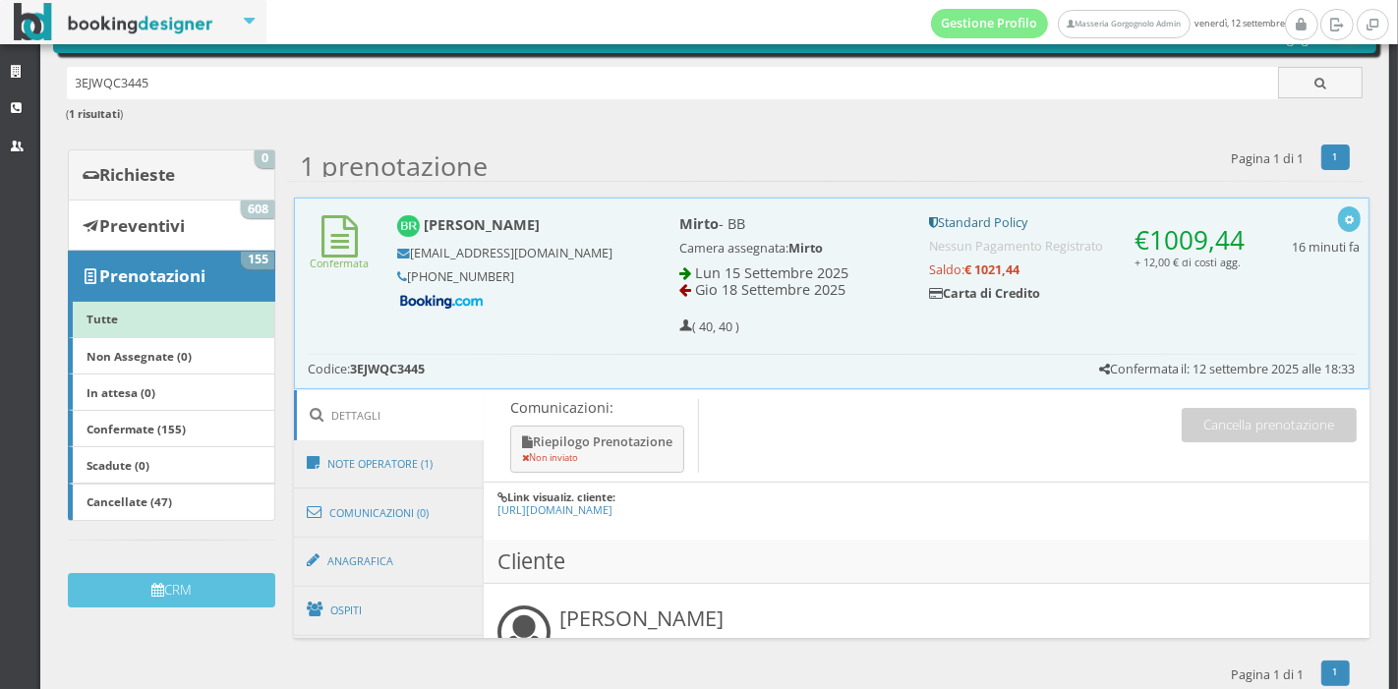
scroll to position [28, 0]
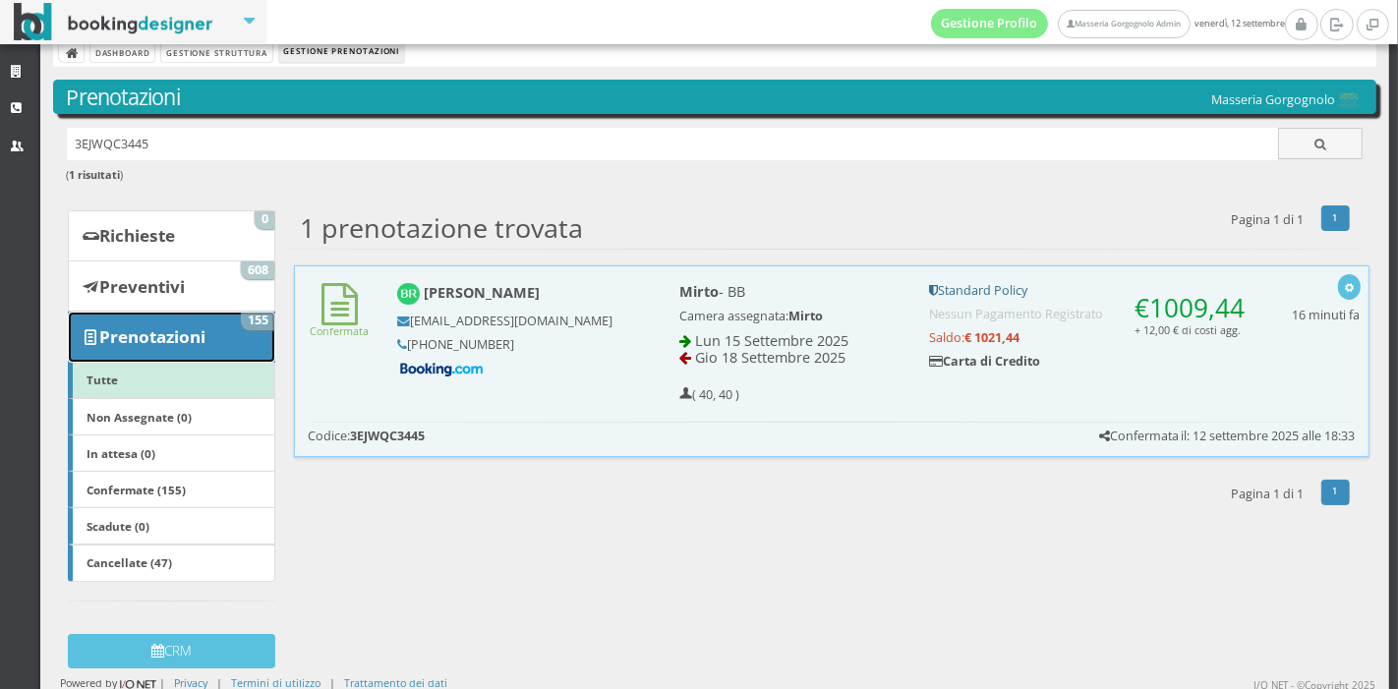
click at [106, 326] on b "Prenotazioni" at bounding box center [152, 336] width 106 height 23
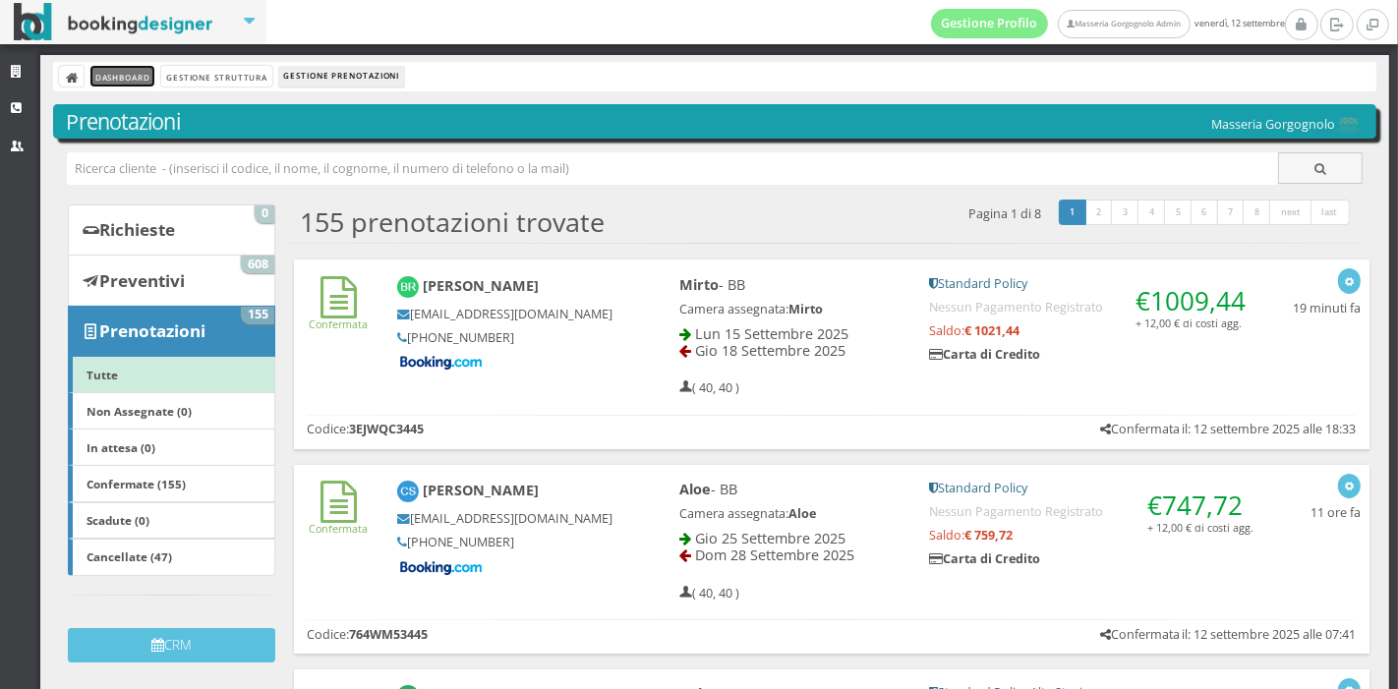
click at [105, 84] on link "Dashboard" at bounding box center [122, 76] width 64 height 21
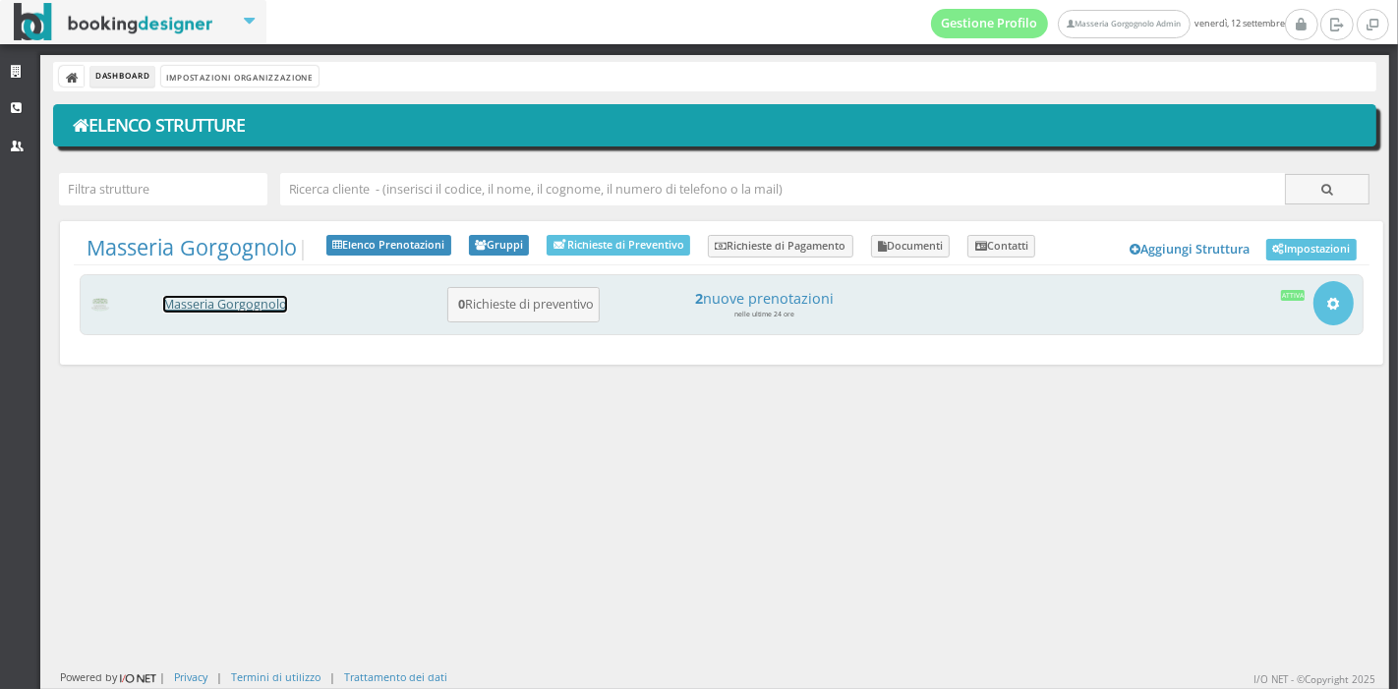
click at [221, 299] on link "Masseria Gorgognolo" at bounding box center [225, 304] width 124 height 17
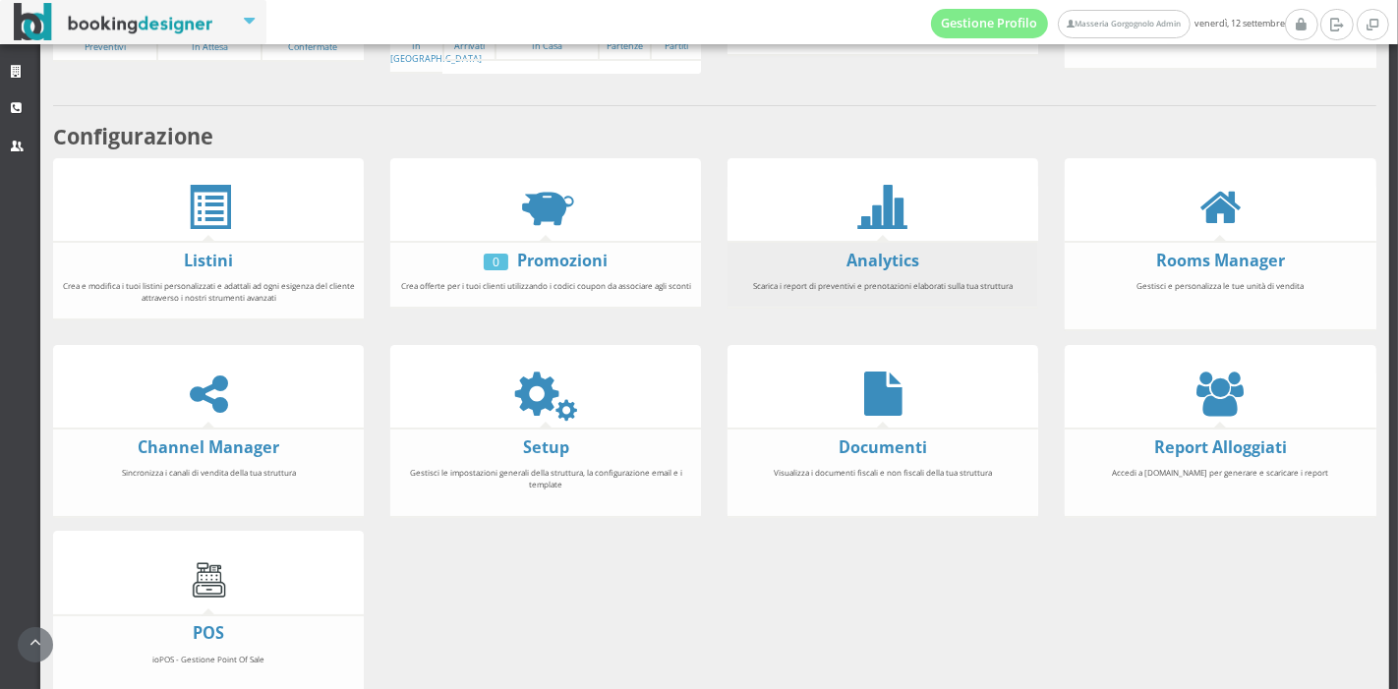
scroll to position [296, 0]
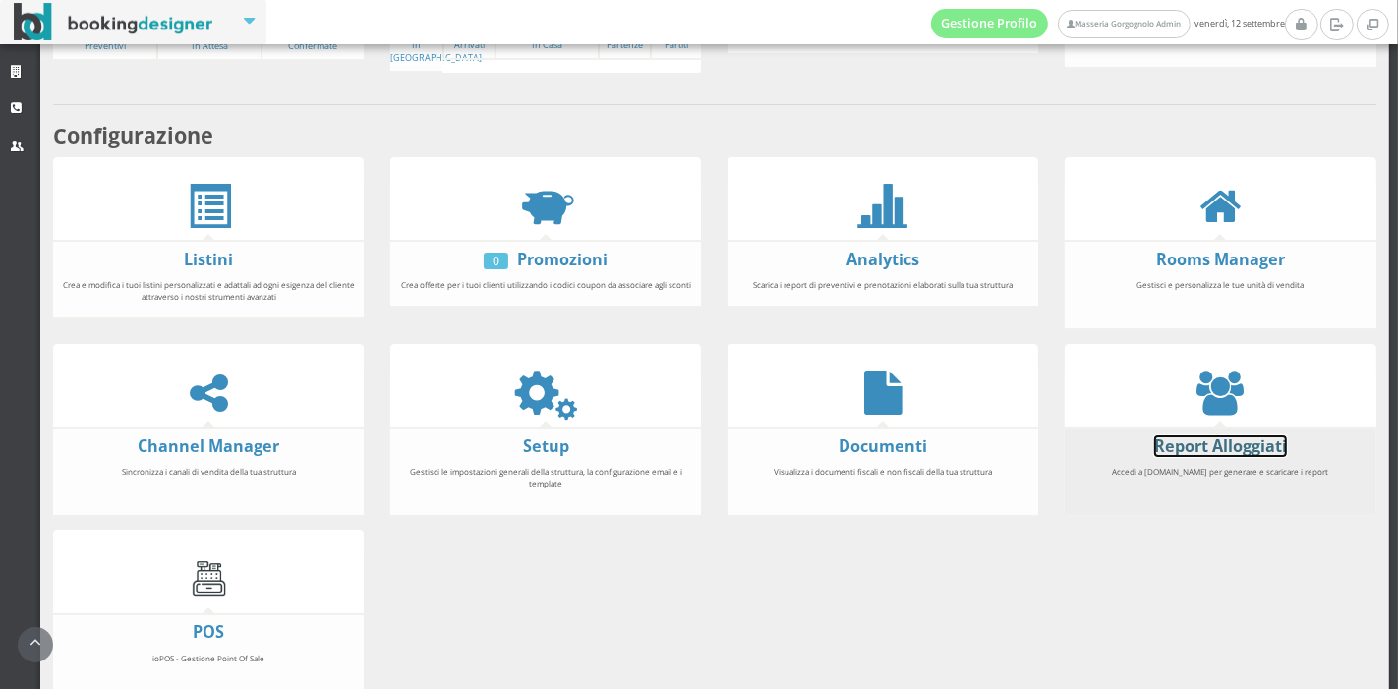
click at [1183, 447] on link "Report Alloggiati" at bounding box center [1220, 447] width 133 height 22
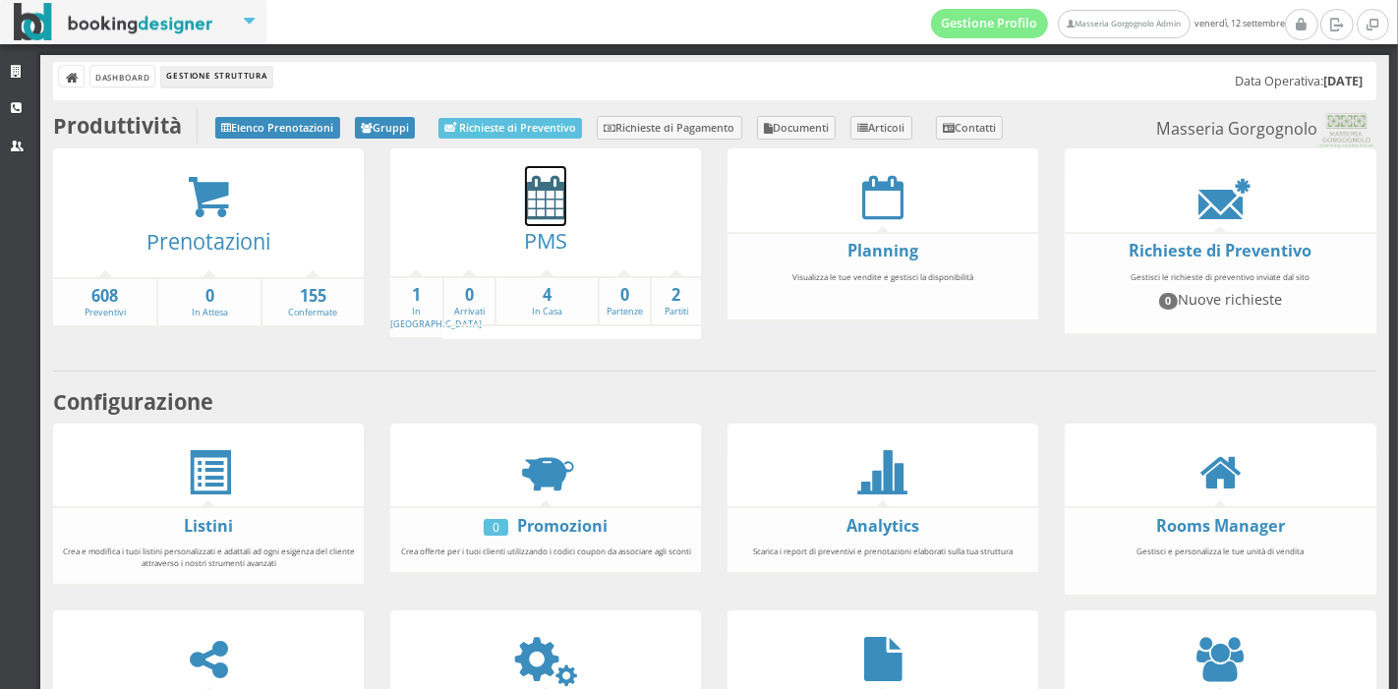
click at [551, 210] on icon at bounding box center [545, 197] width 41 height 44
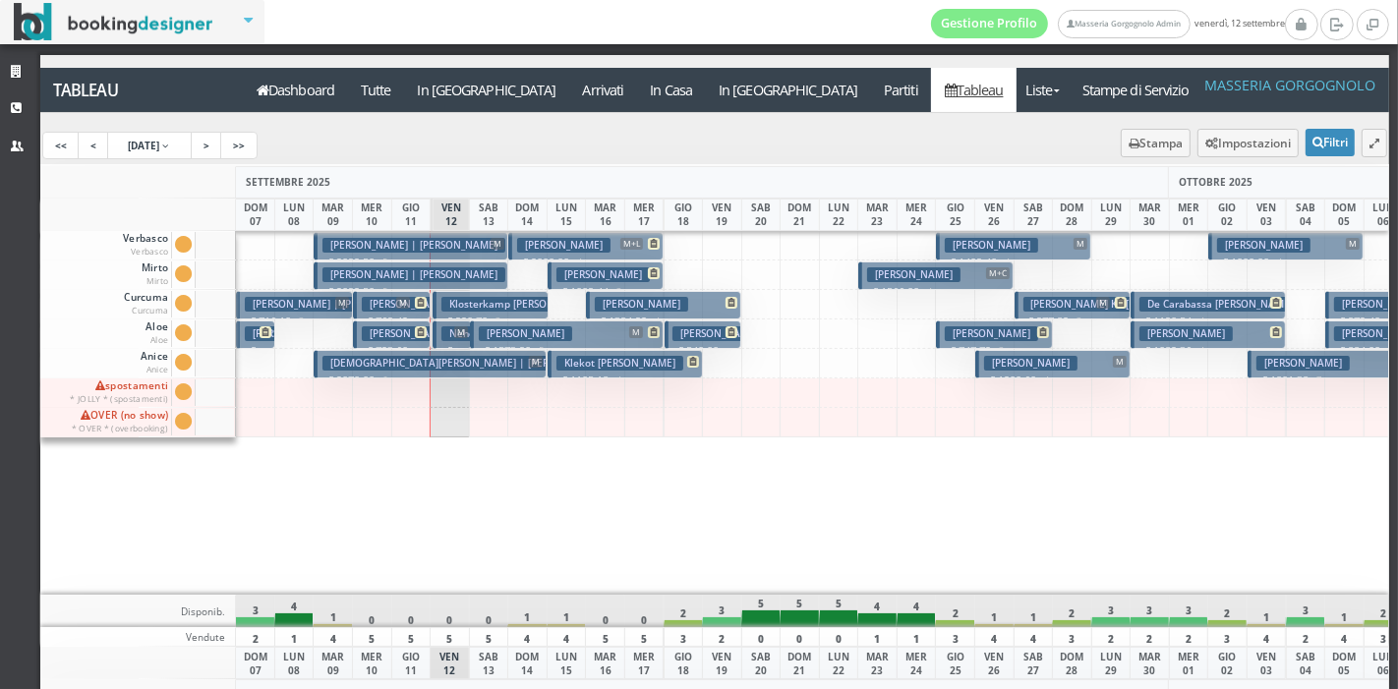
click at [610, 267] on h3 "[PERSON_NAME]" at bounding box center [602, 274] width 93 height 15
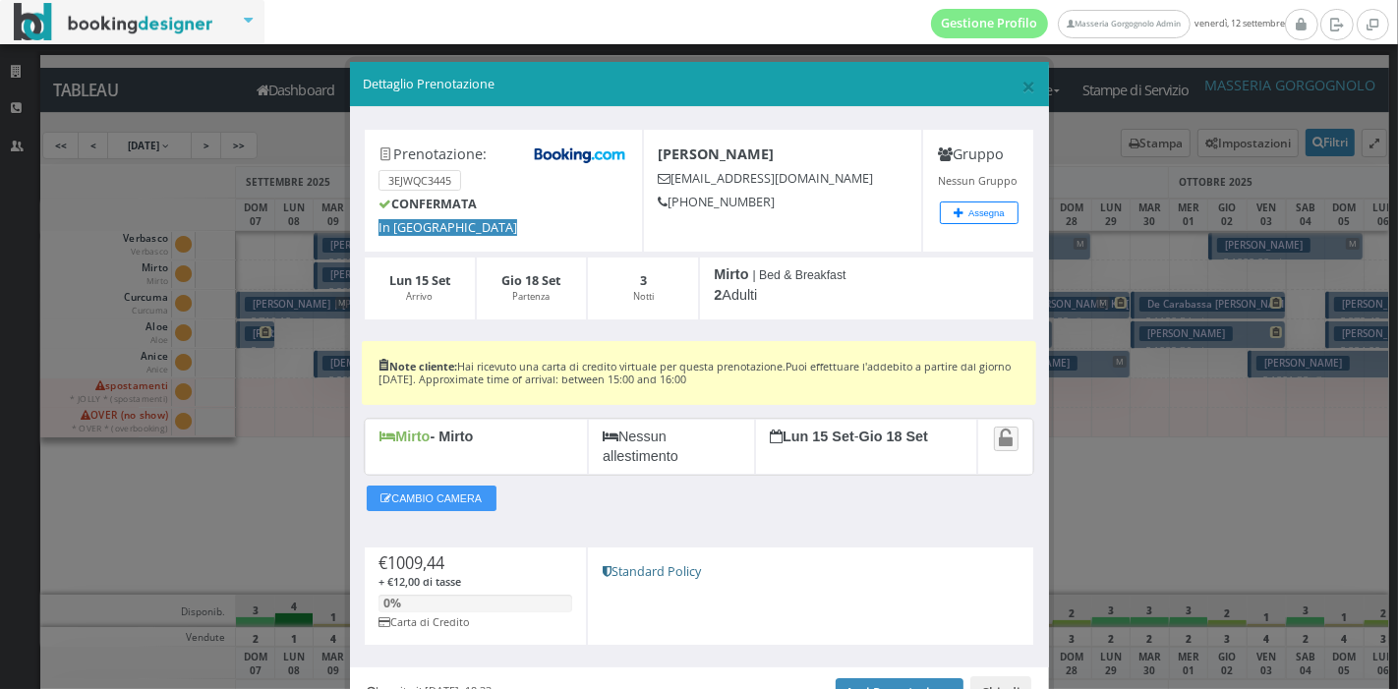
scroll to position [108, 0]
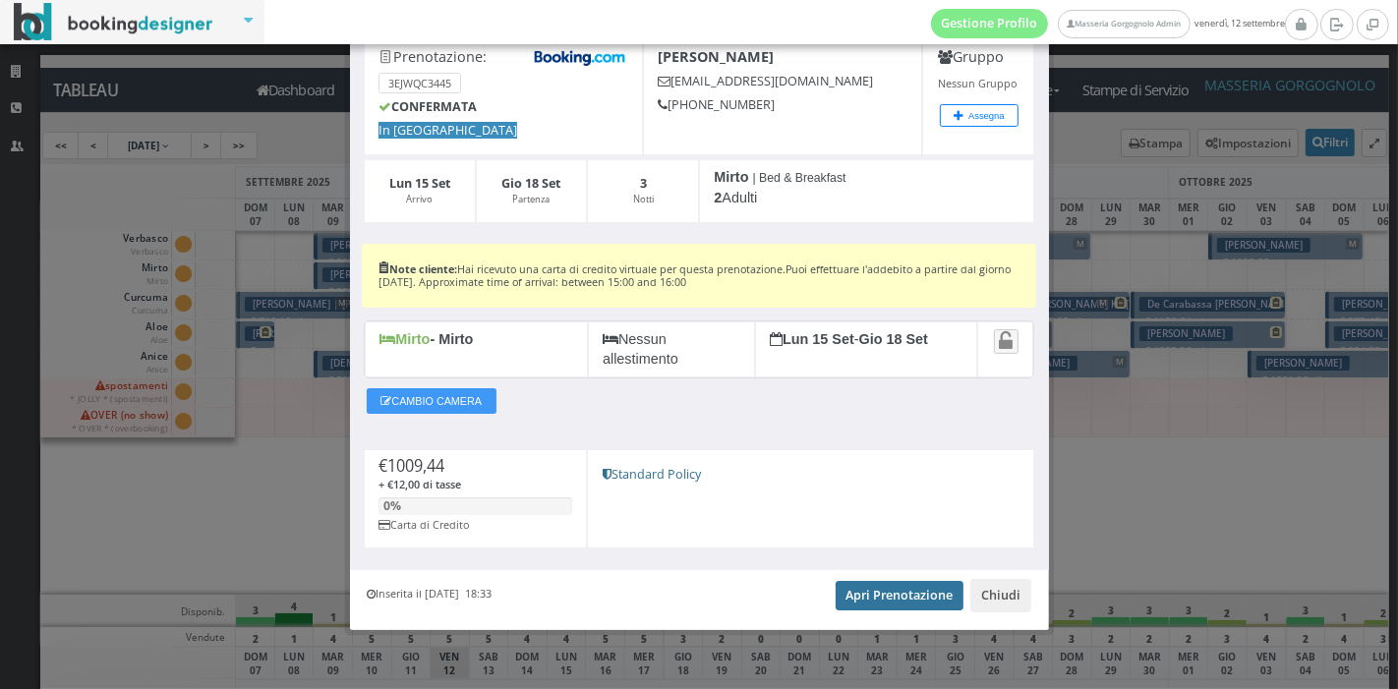
click at [873, 595] on link "Apri Prenotazione" at bounding box center [900, 595] width 129 height 29
click at [981, 604] on button "Chiudi" at bounding box center [1000, 595] width 61 height 33
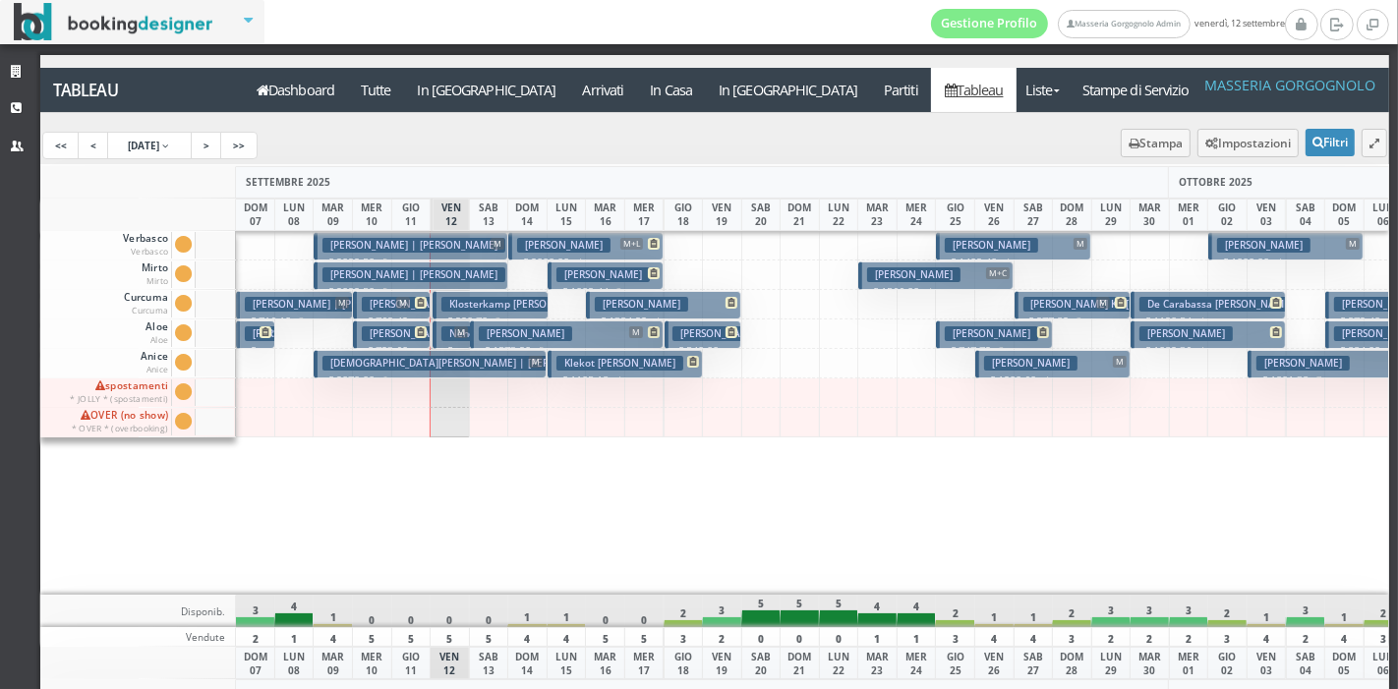
click at [587, 365] on h3 "Klekot [PERSON_NAME]" at bounding box center [619, 363] width 127 height 15
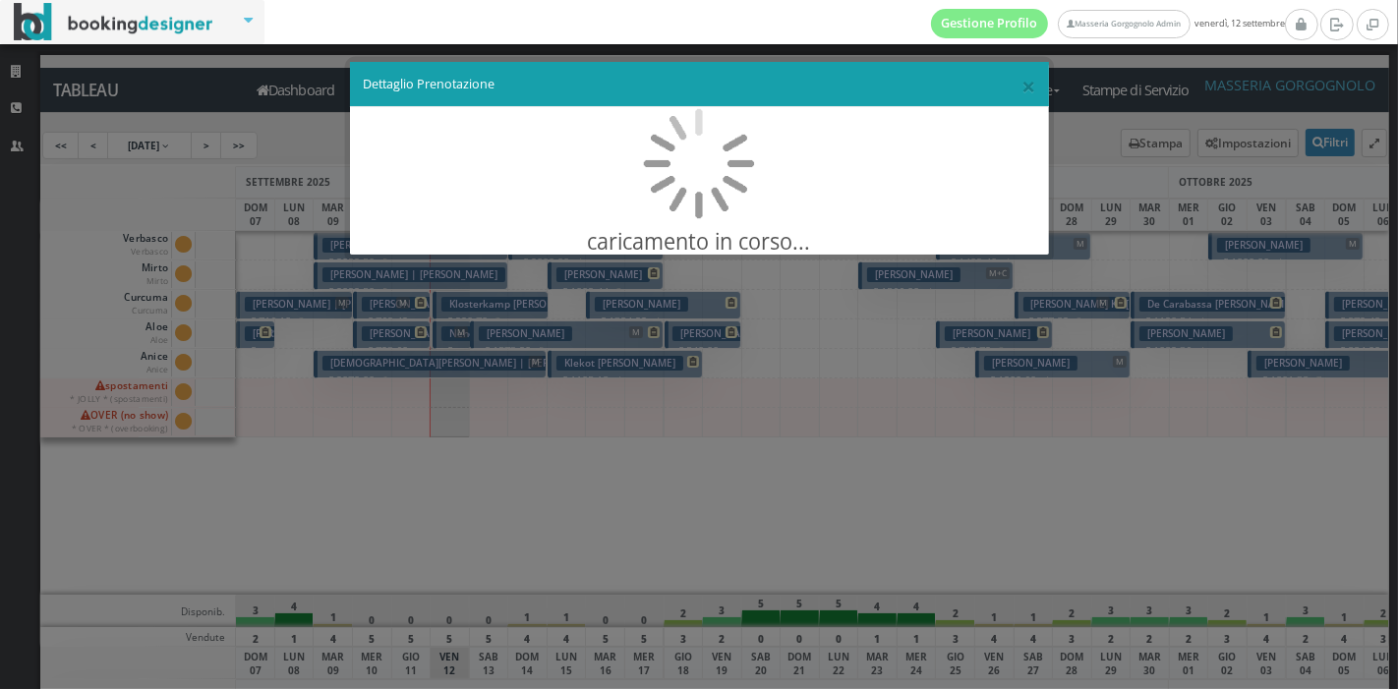
scroll to position [0, 0]
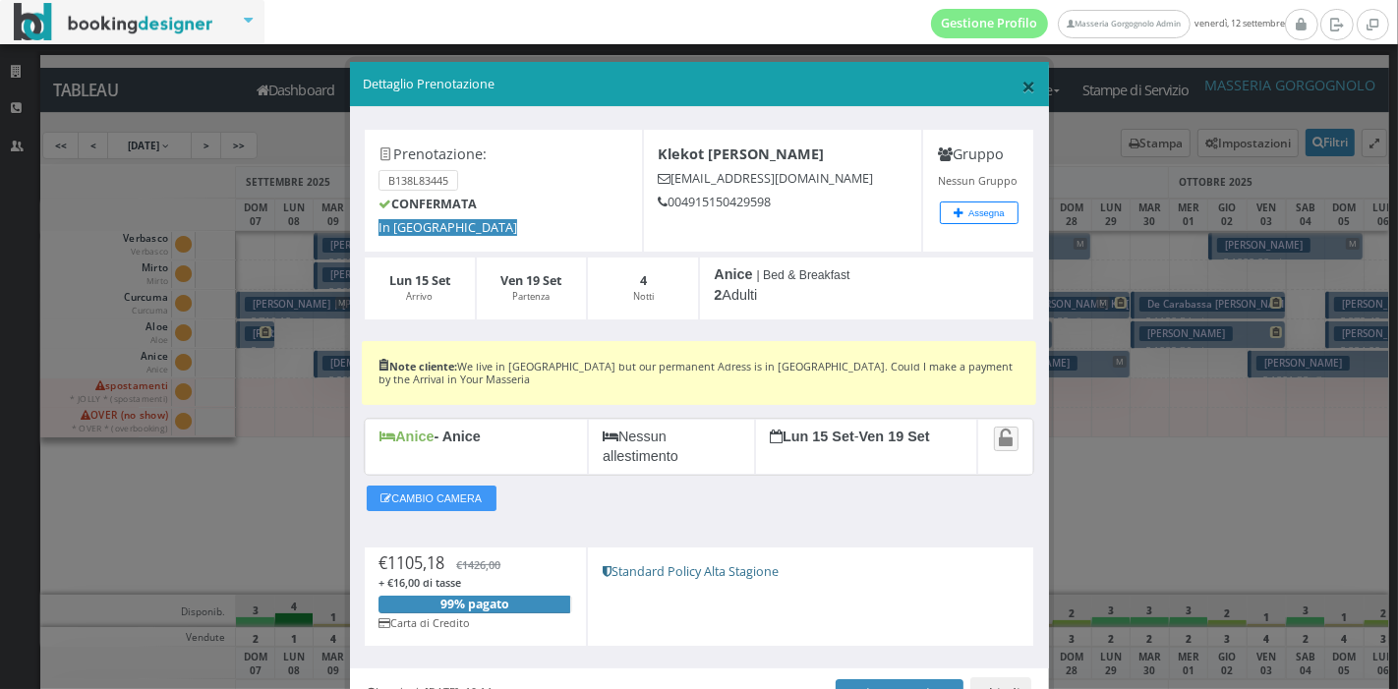
click at [1021, 88] on span "×" at bounding box center [1028, 85] width 14 height 33
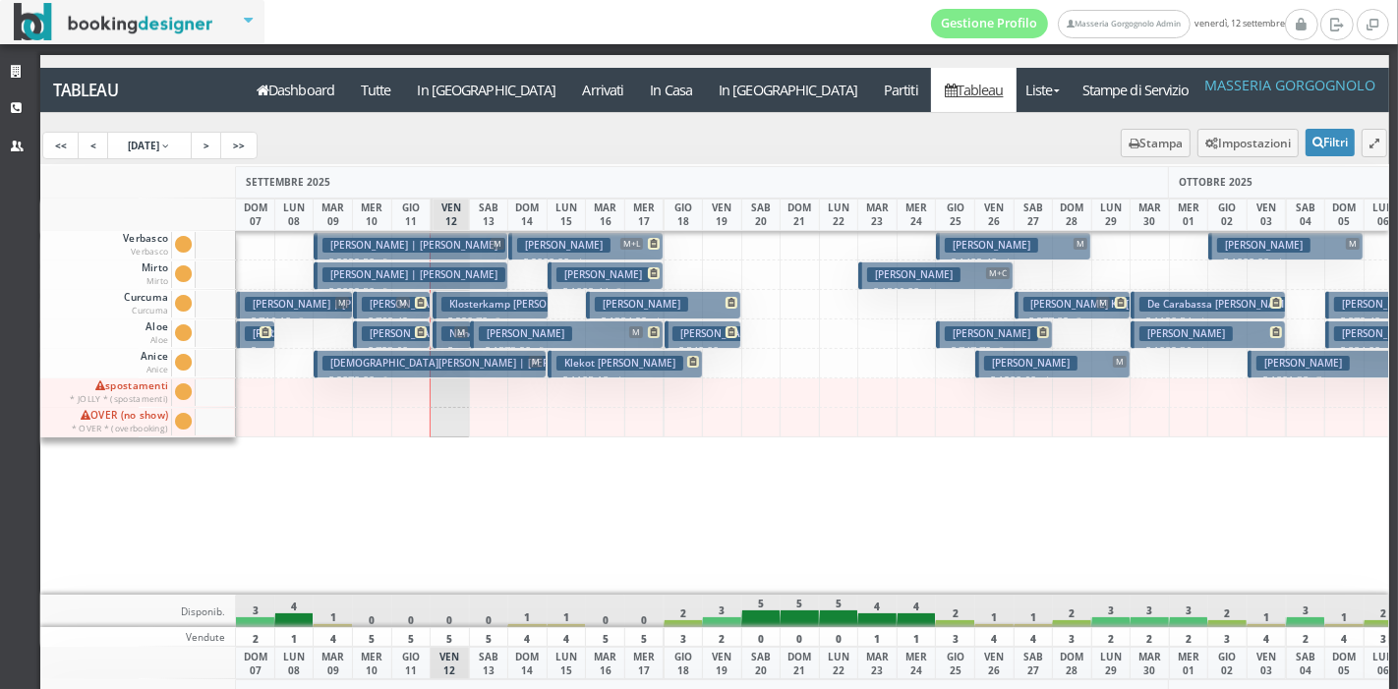
click at [710, 308] on button "[PERSON_NAME] € 1384.92 4 notti 2 Adulti" at bounding box center [663, 305] width 155 height 29
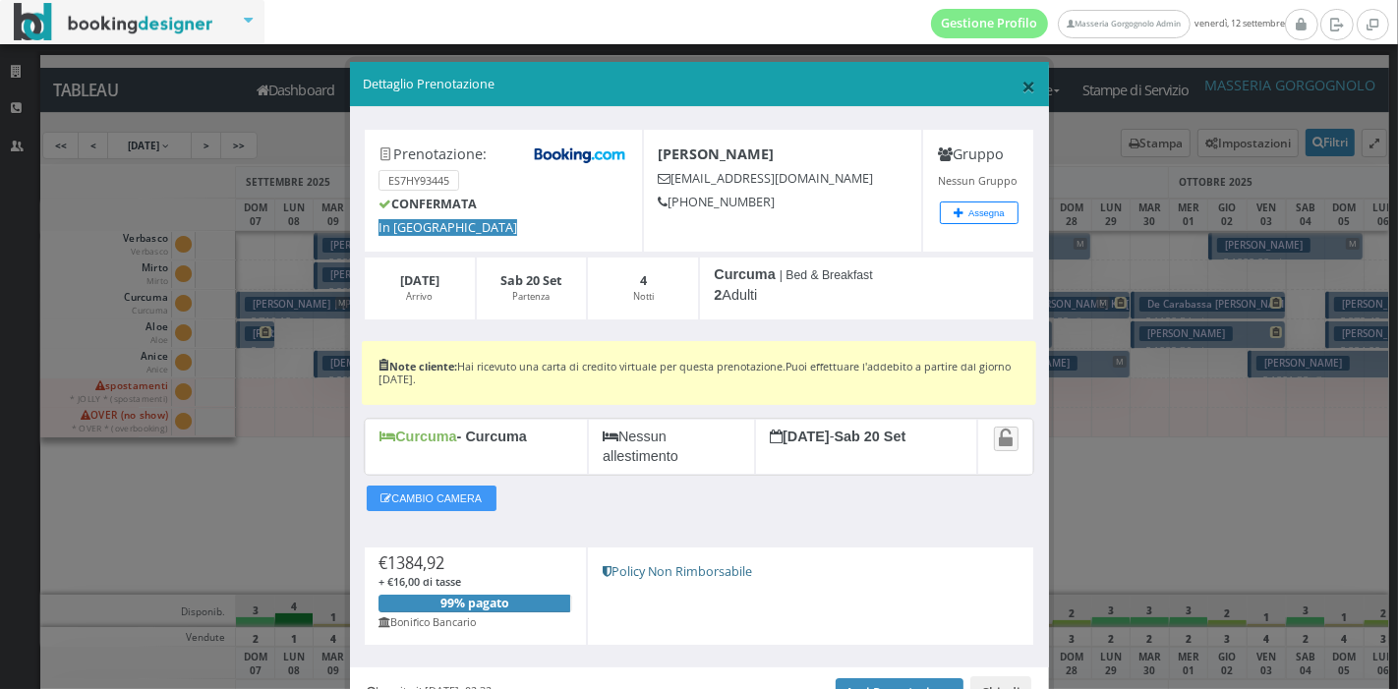
click at [1021, 90] on span "×" at bounding box center [1028, 85] width 14 height 33
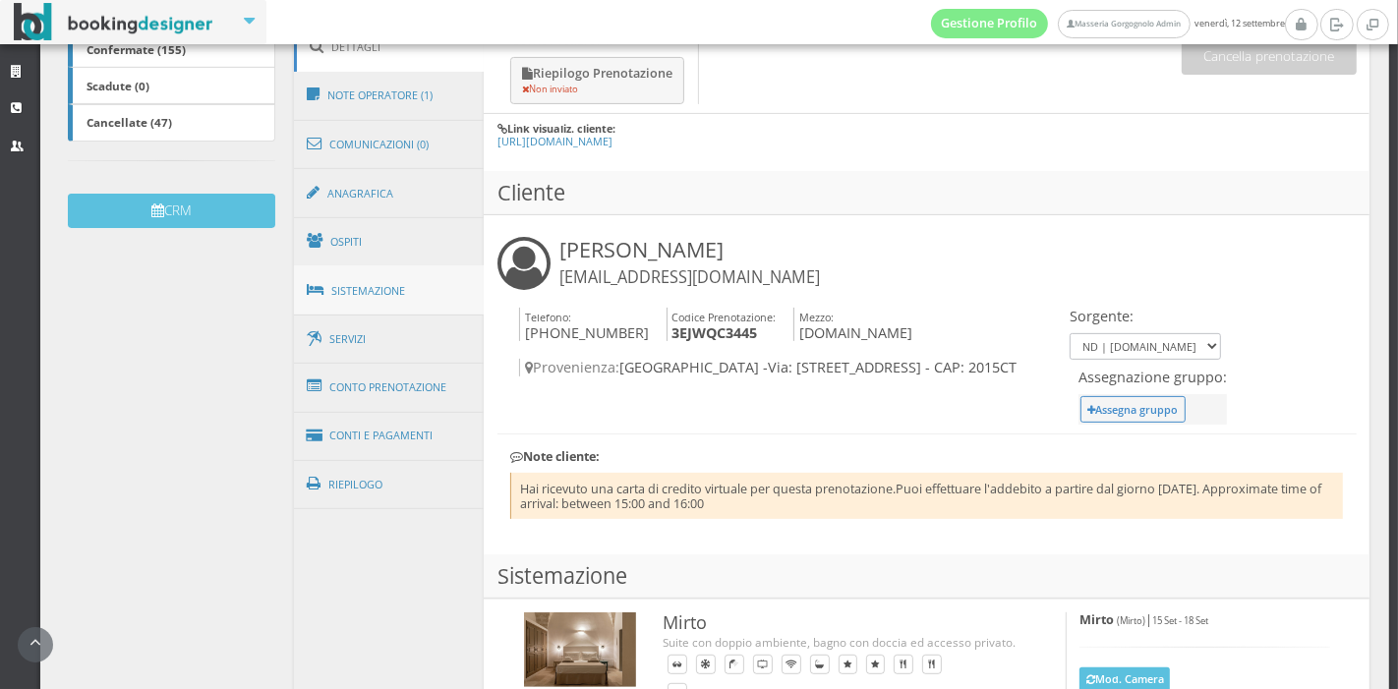
scroll to position [235, 0]
